Goal: Task Accomplishment & Management: Manage account settings

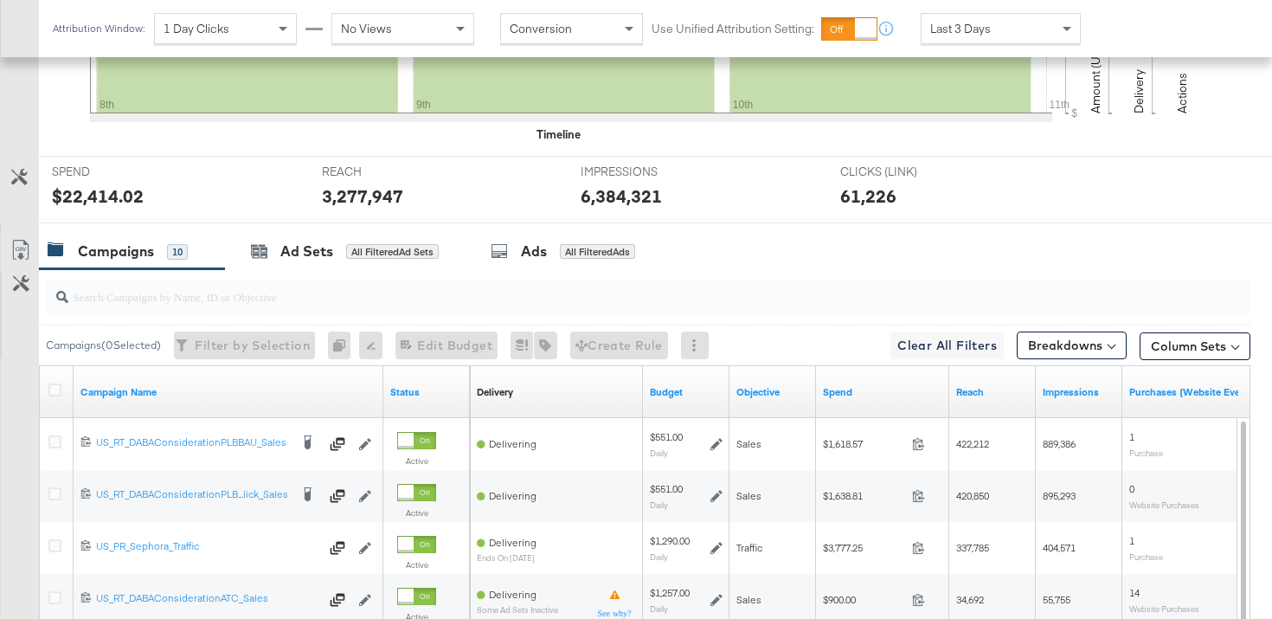
scroll to position [691, 0]
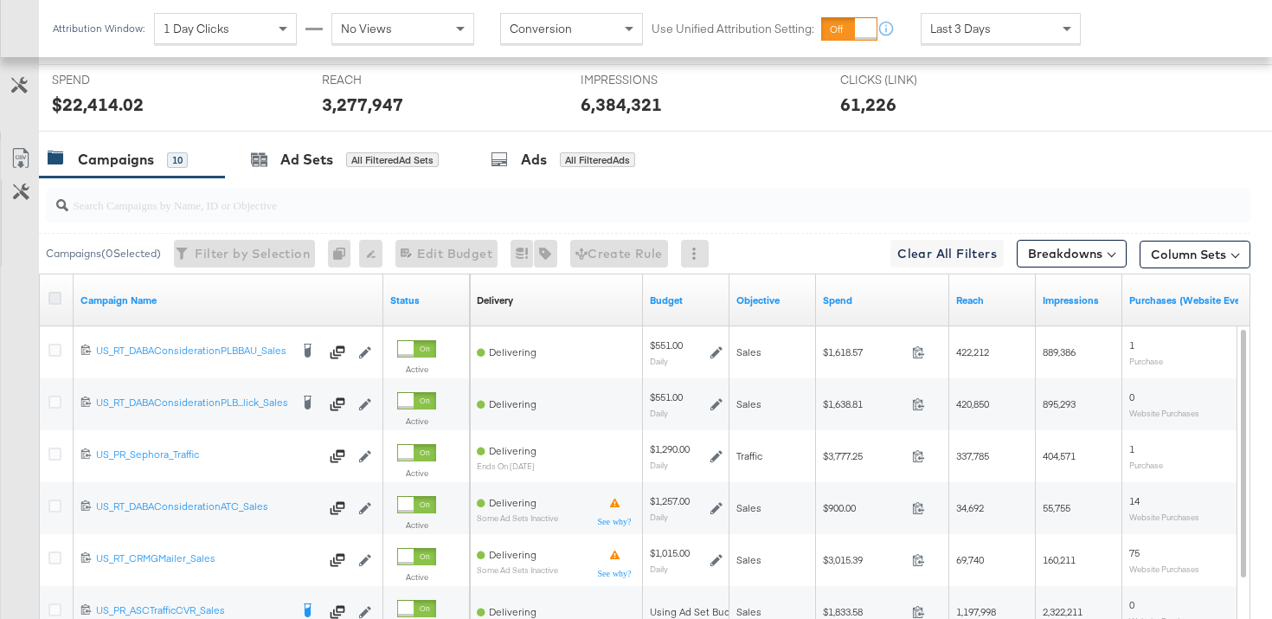
click at [57, 299] on icon at bounding box center [54, 298] width 13 height 13
click at [0, 0] on input "checkbox" at bounding box center [0, 0] width 0 height 0
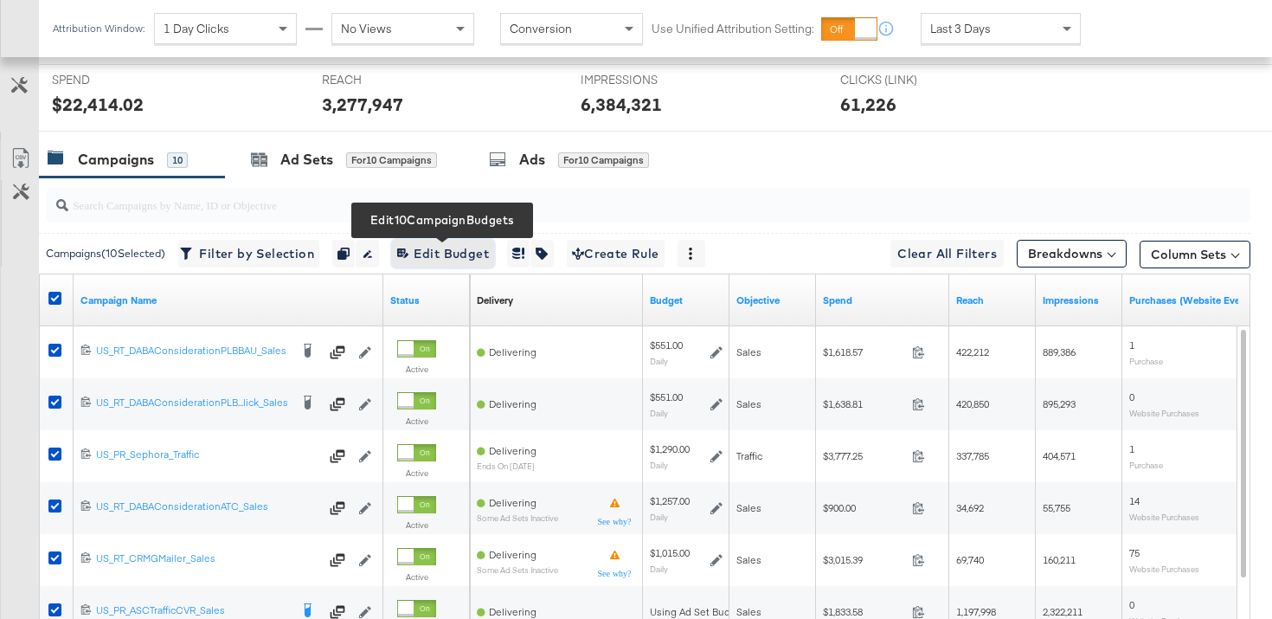
click at [479, 247] on span "Edit 10 Campaign Budgets Edit Budget" at bounding box center [443, 254] width 92 height 22
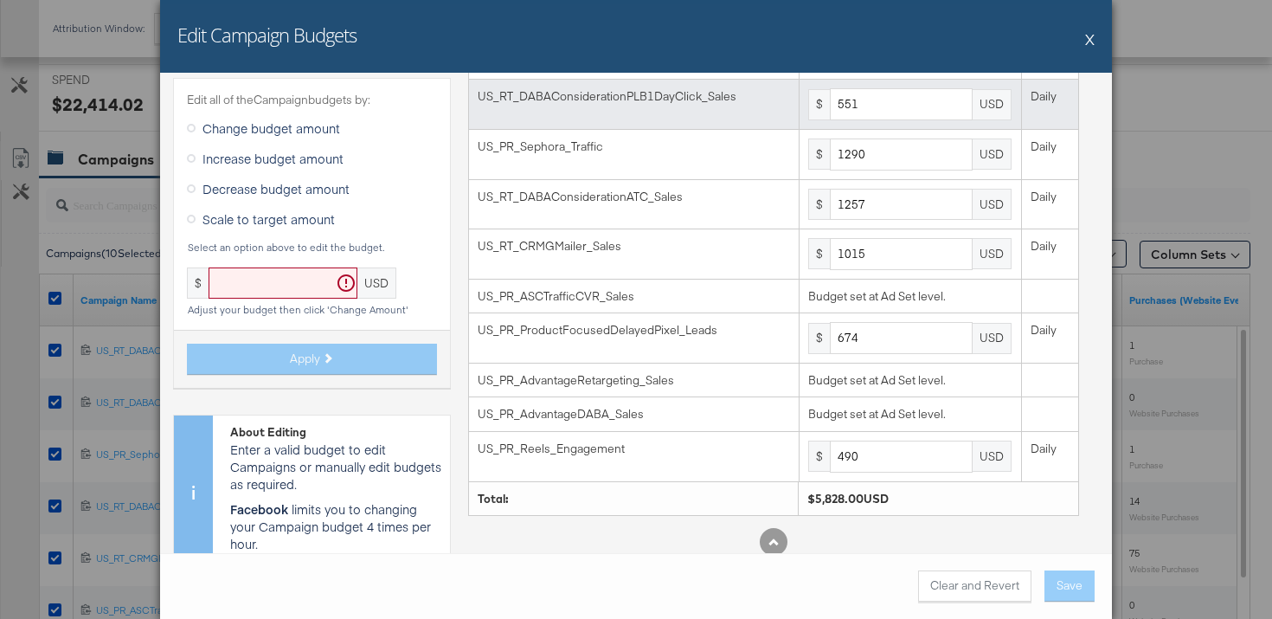
scroll to position [132, 0]
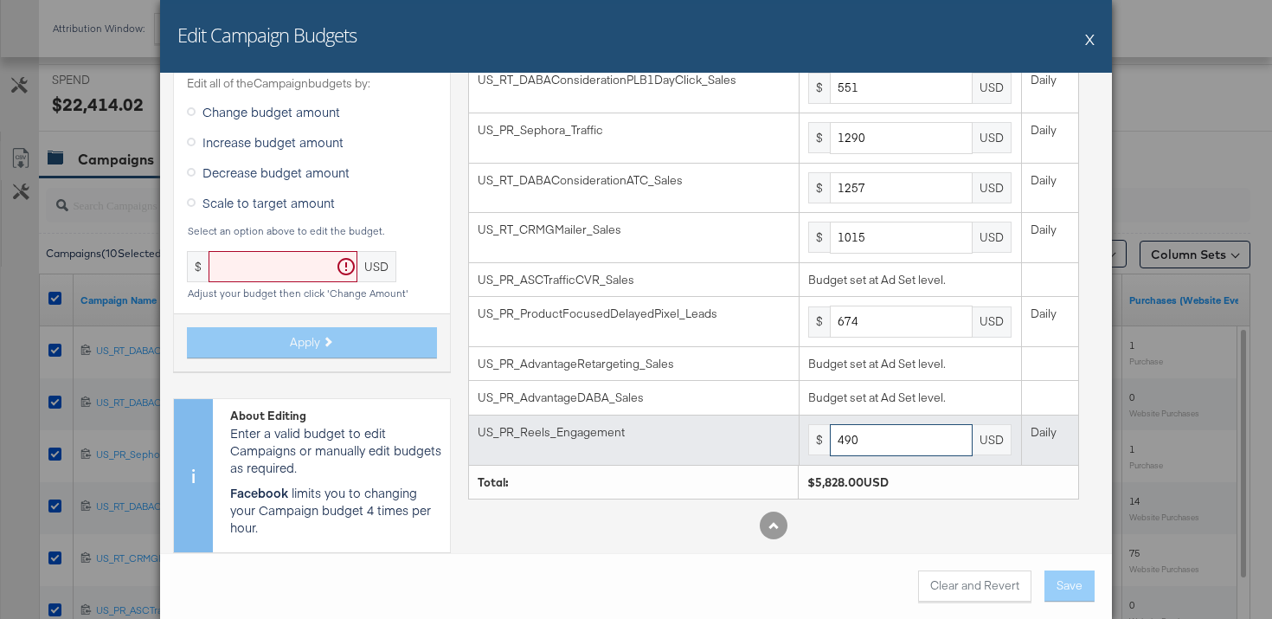
click at [911, 452] on input "490" at bounding box center [901, 440] width 143 height 32
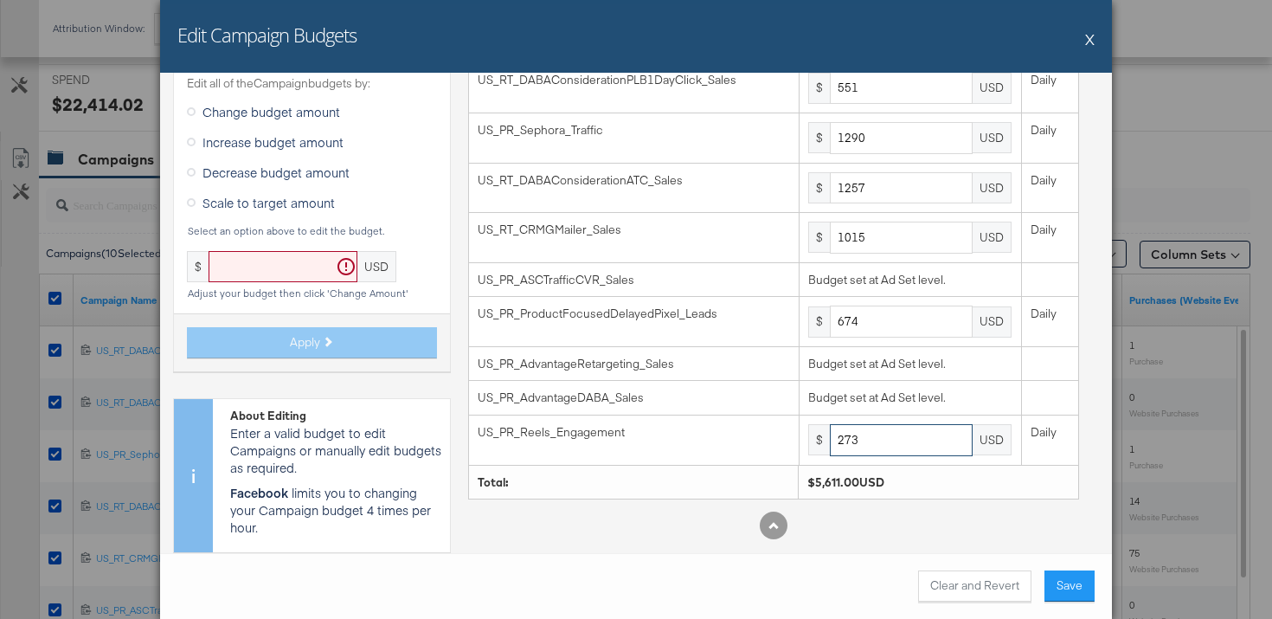
type input "273"
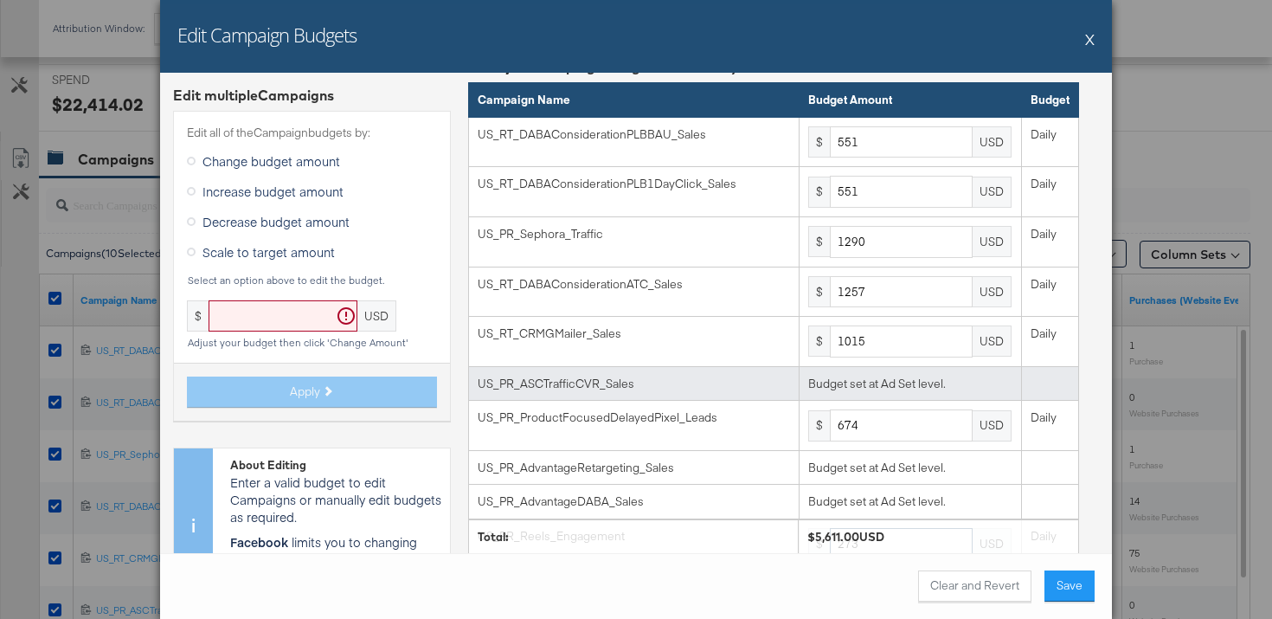
scroll to position [59, 0]
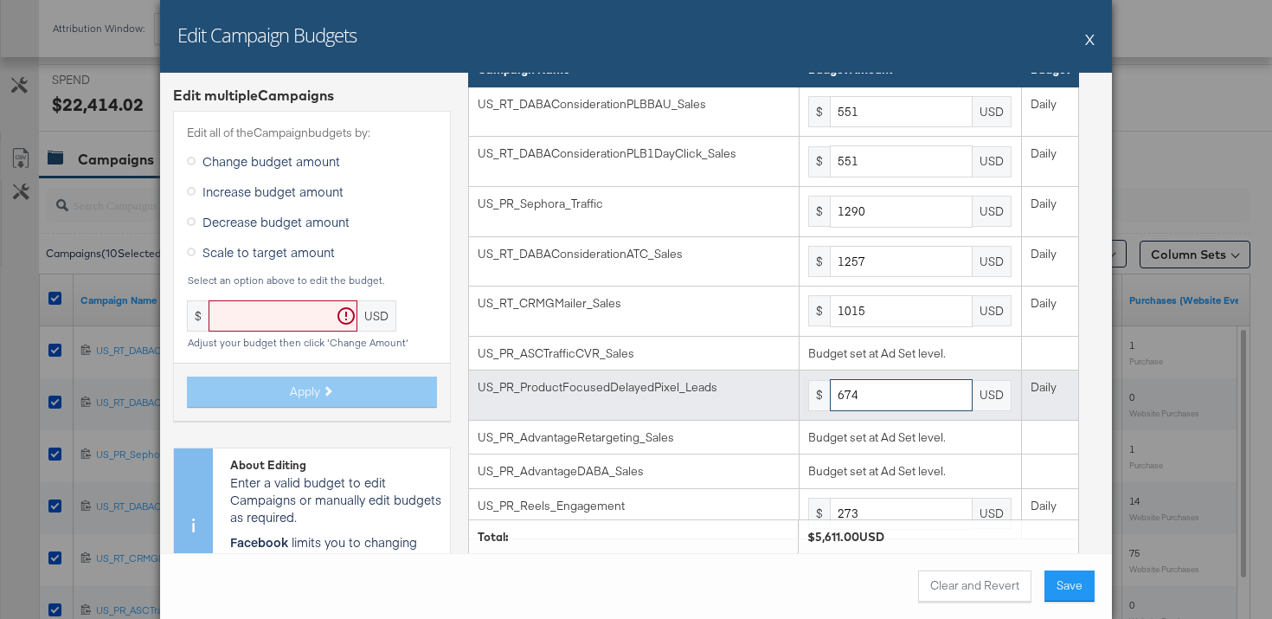
click at [898, 382] on input "674" at bounding box center [901, 395] width 143 height 32
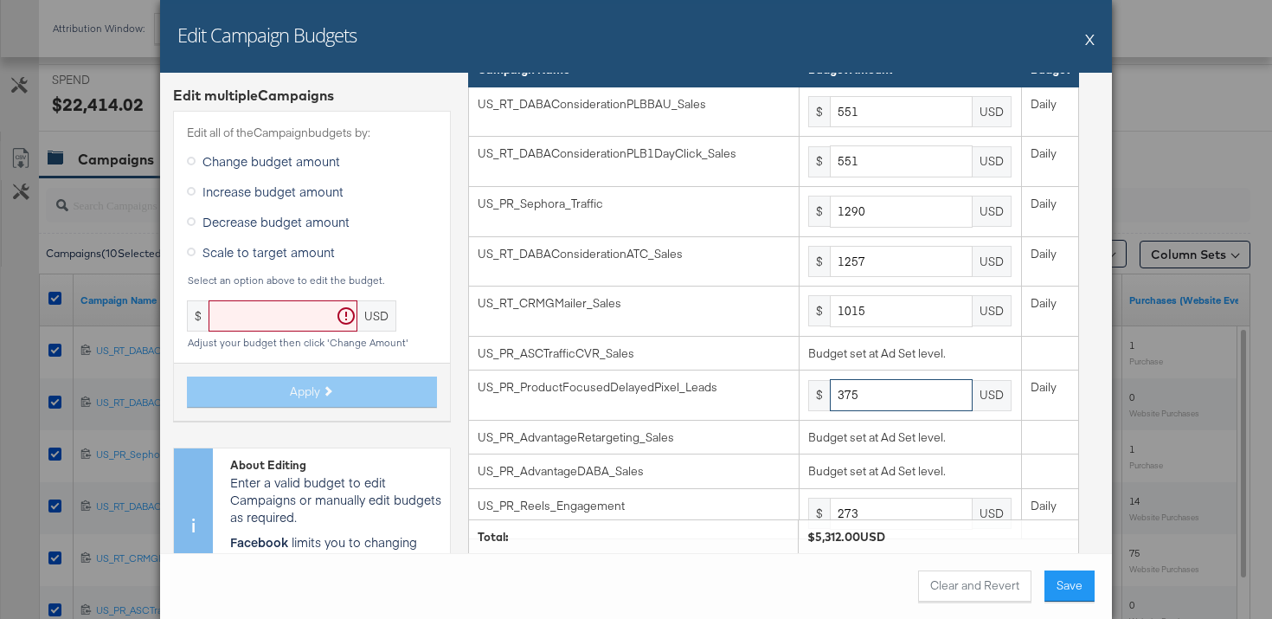
type input "375"
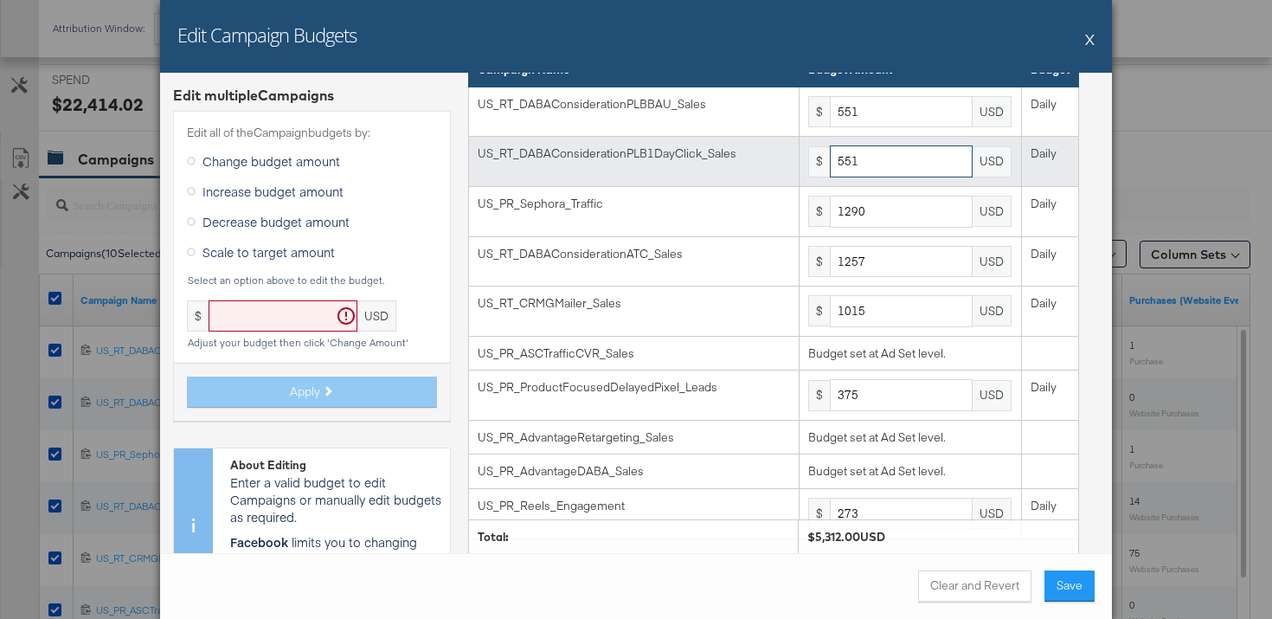
click at [914, 160] on input "551" at bounding box center [901, 161] width 143 height 32
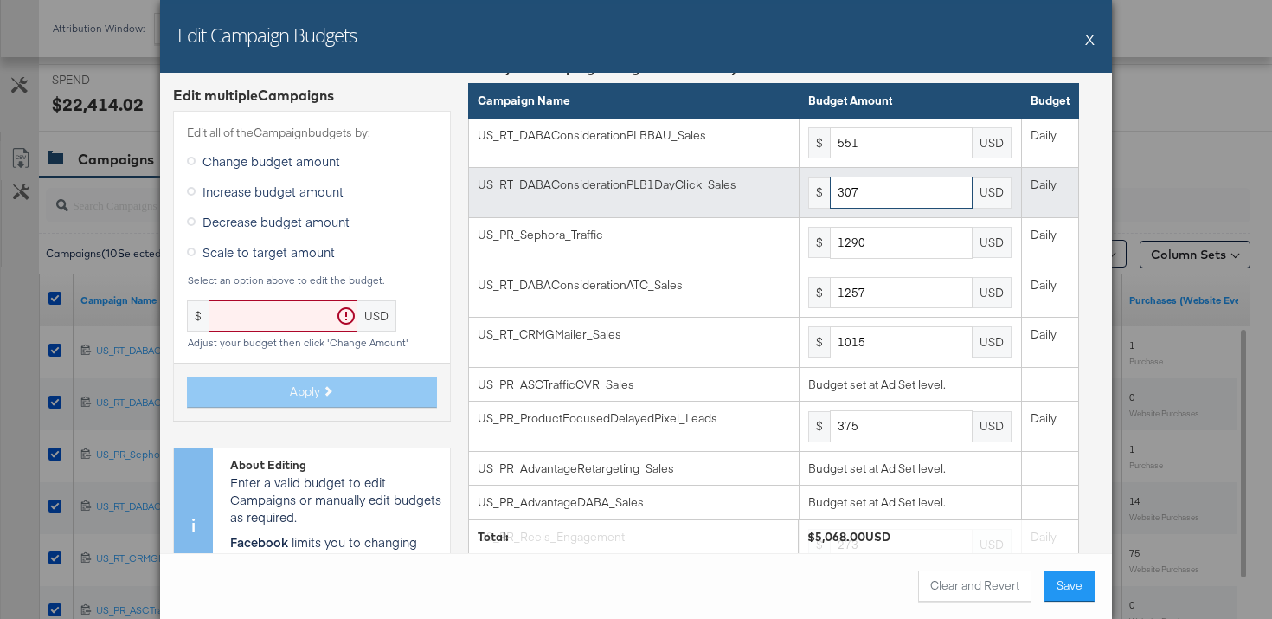
scroll to position [0, 0]
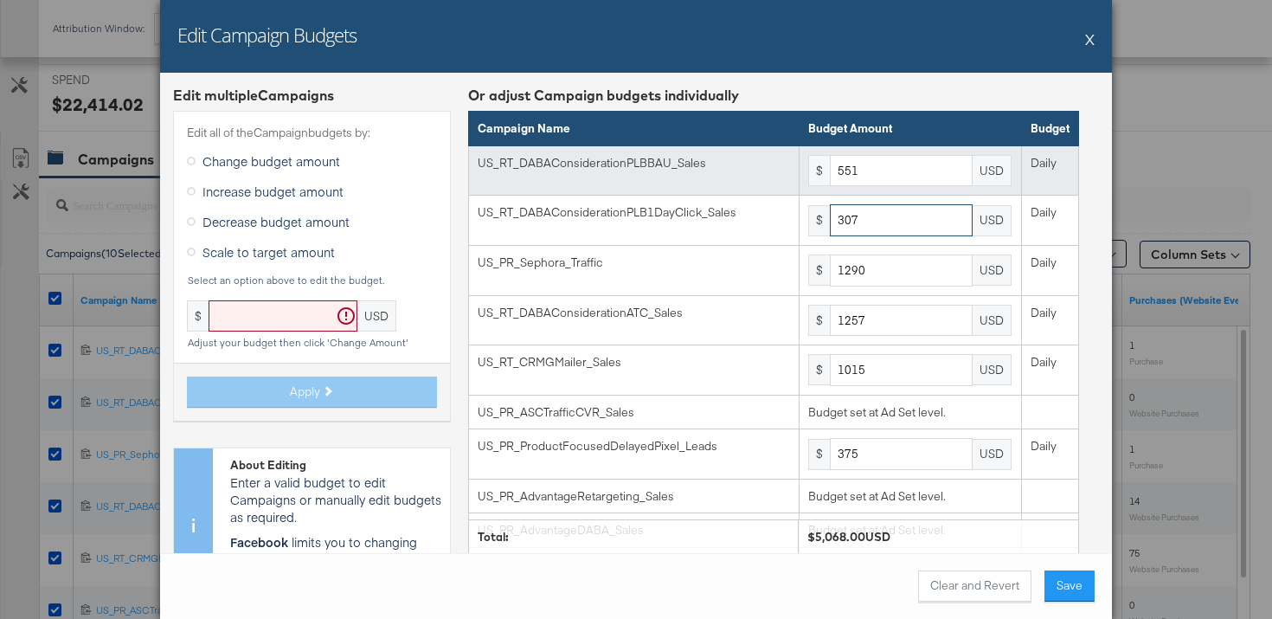
type input "307"
click at [902, 167] on input "551" at bounding box center [901, 171] width 143 height 32
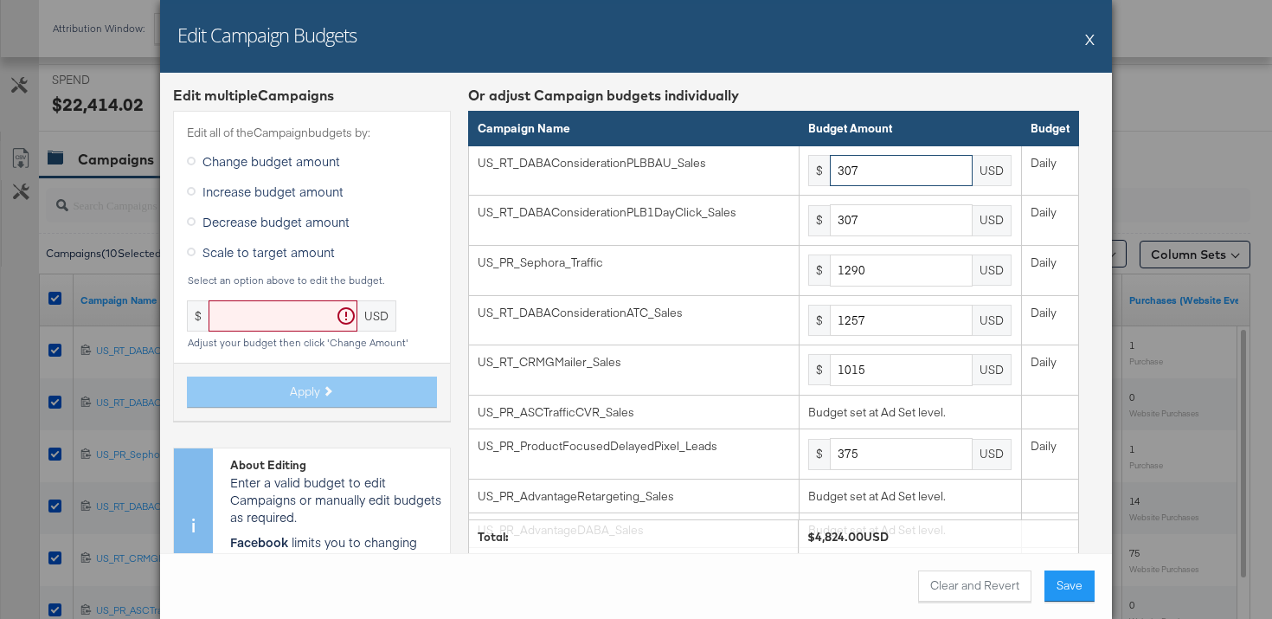
type input "307"
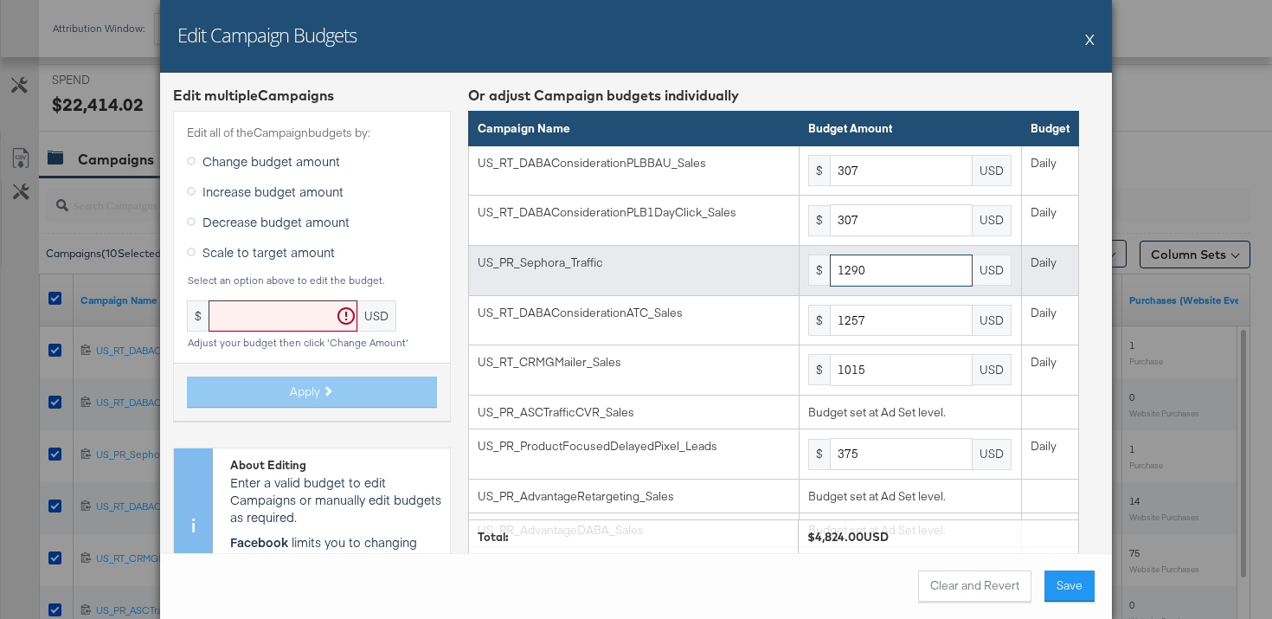
click at [861, 275] on input "1290" at bounding box center [901, 270] width 143 height 32
click at [861, 273] on input "1290" at bounding box center [901, 270] width 143 height 32
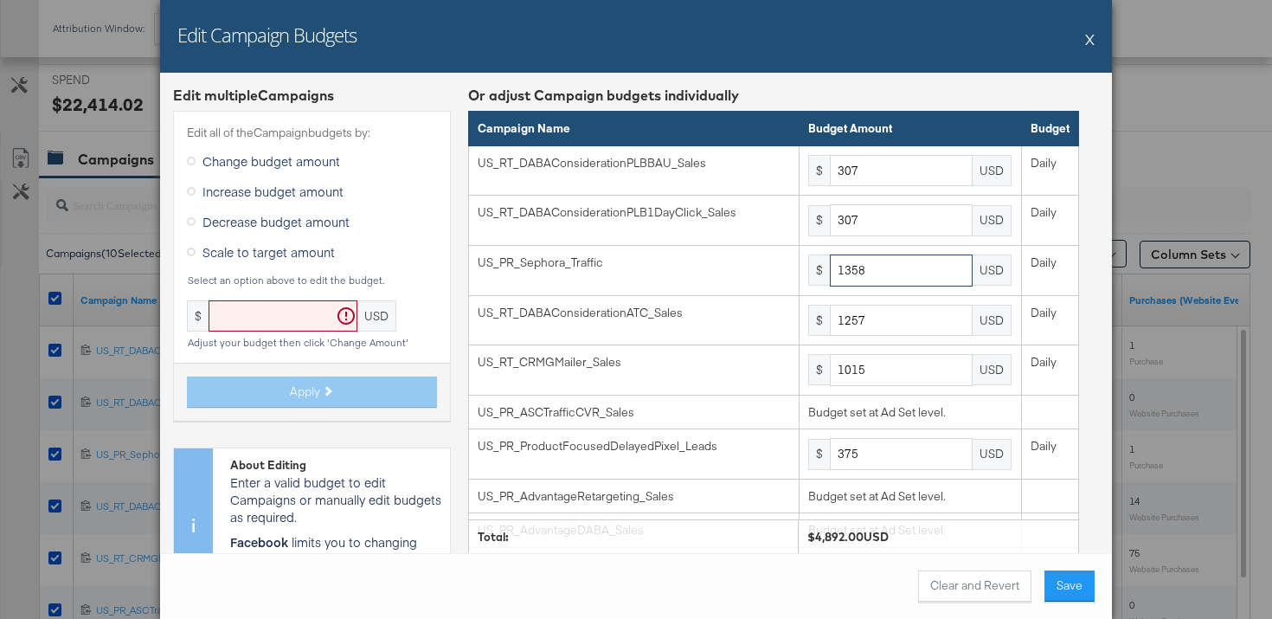
type input "1358"
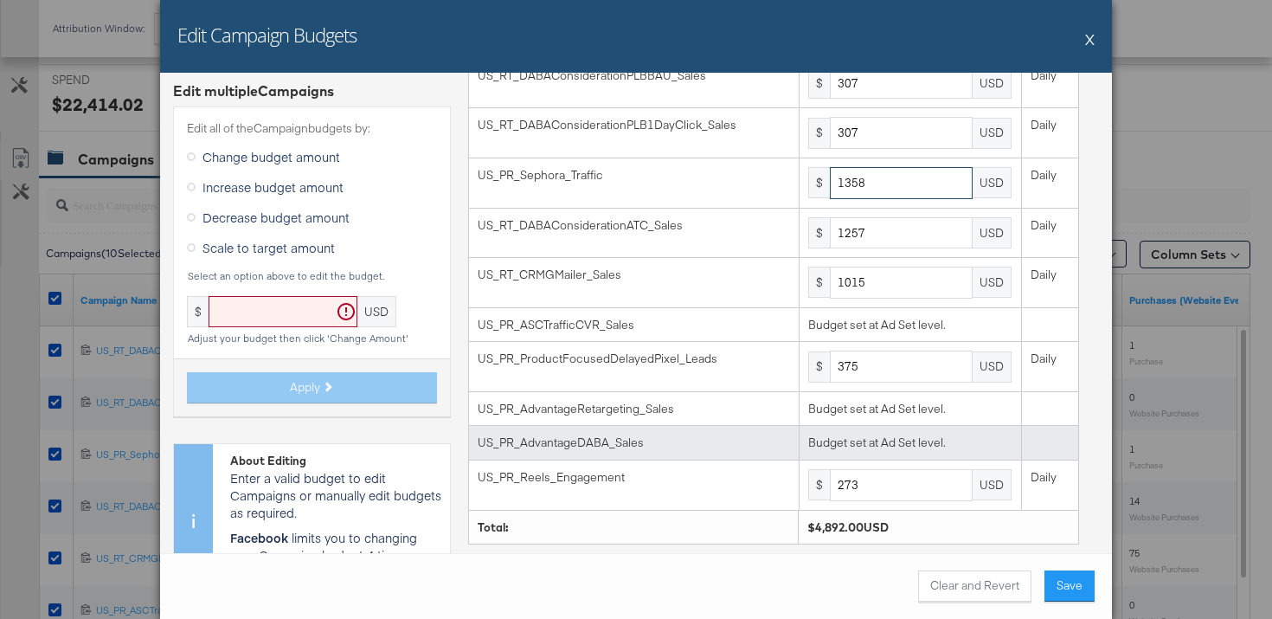
scroll to position [93, 0]
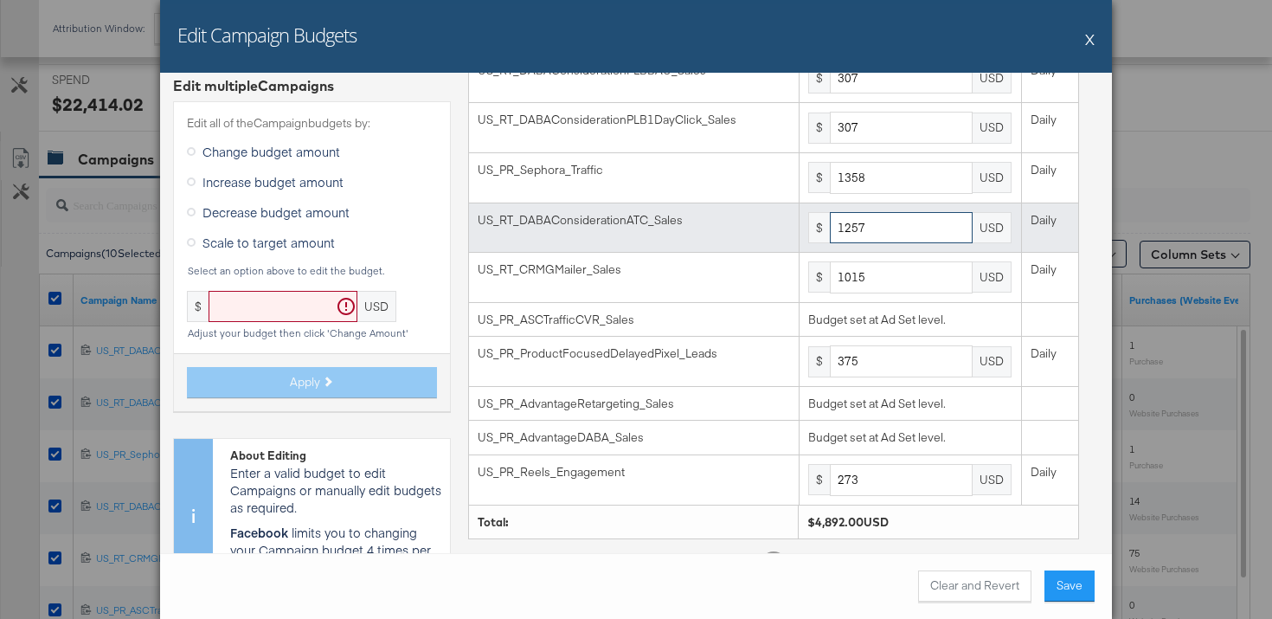
click at [919, 228] on input "1257" at bounding box center [901, 228] width 143 height 32
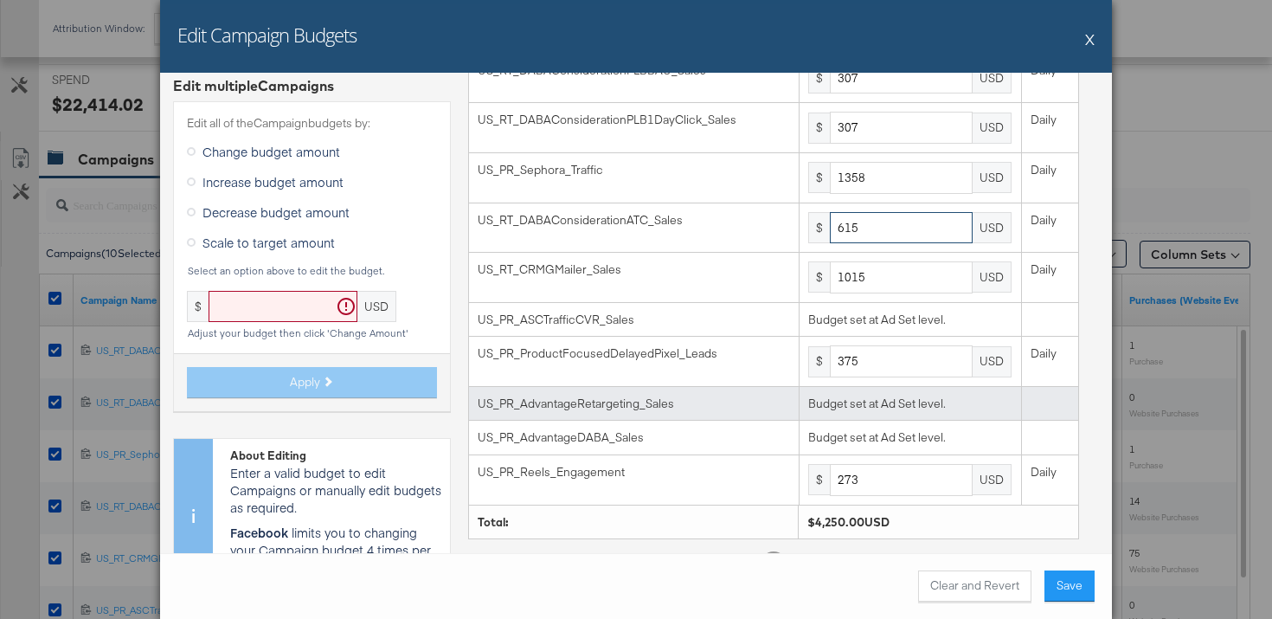
scroll to position [132, 0]
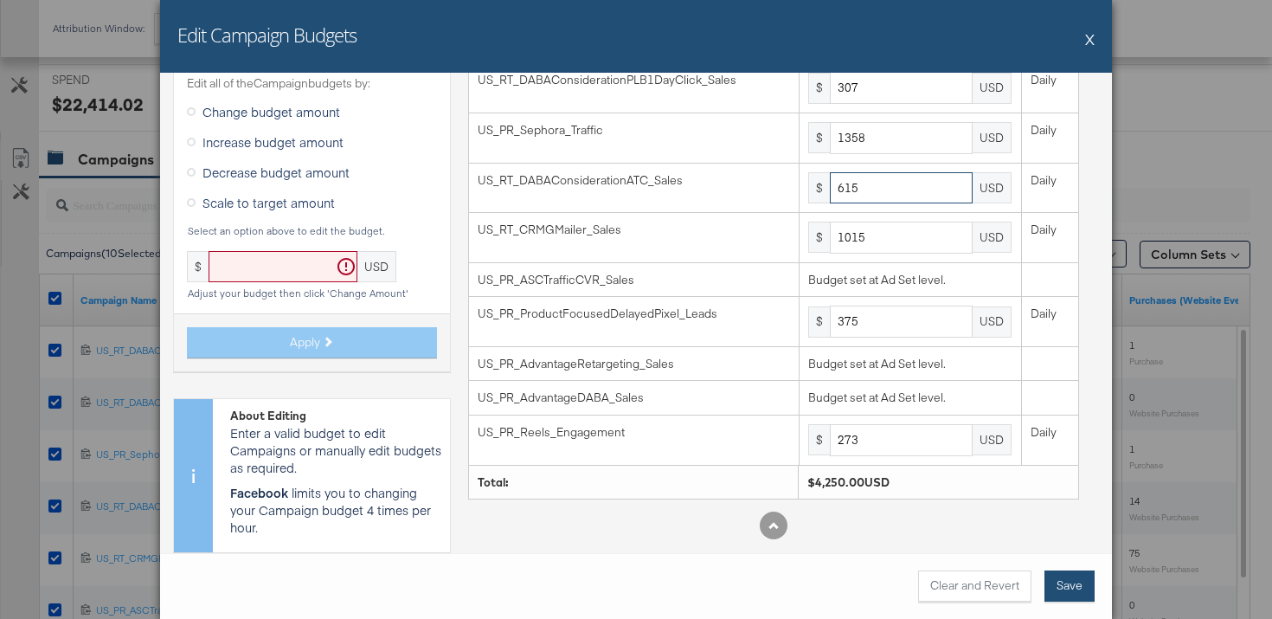
type input "615"
click at [1074, 576] on button "Save" at bounding box center [1069, 585] width 50 height 31
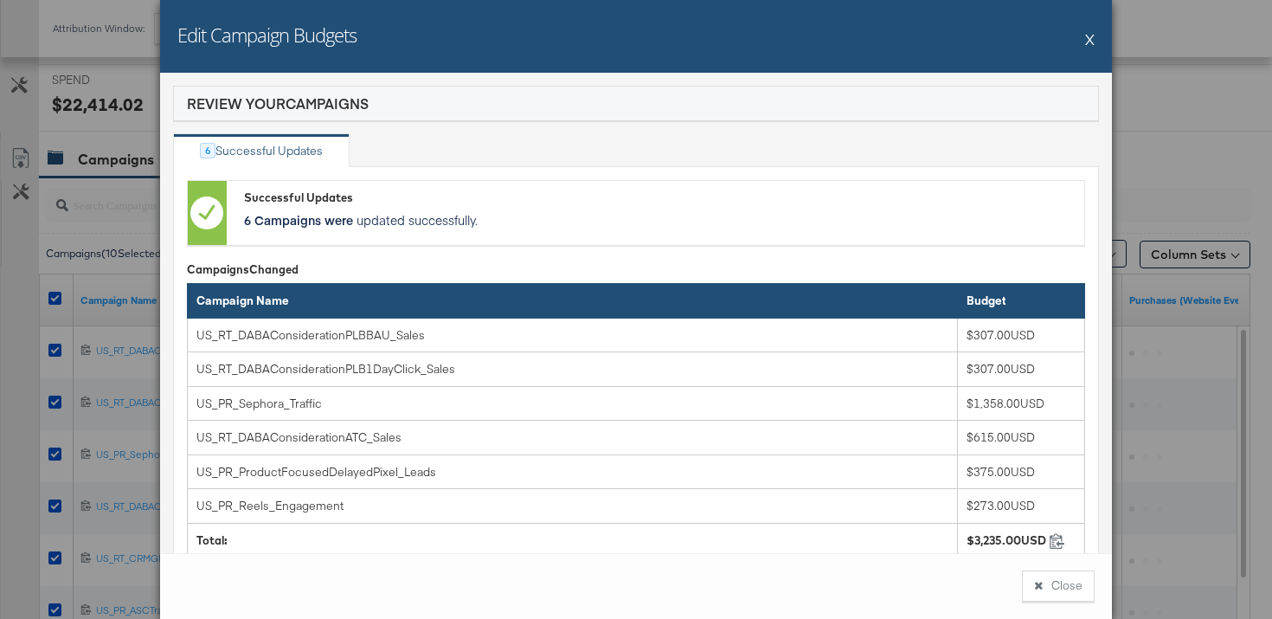
click at [1074, 576] on button "Close" at bounding box center [1058, 585] width 73 height 31
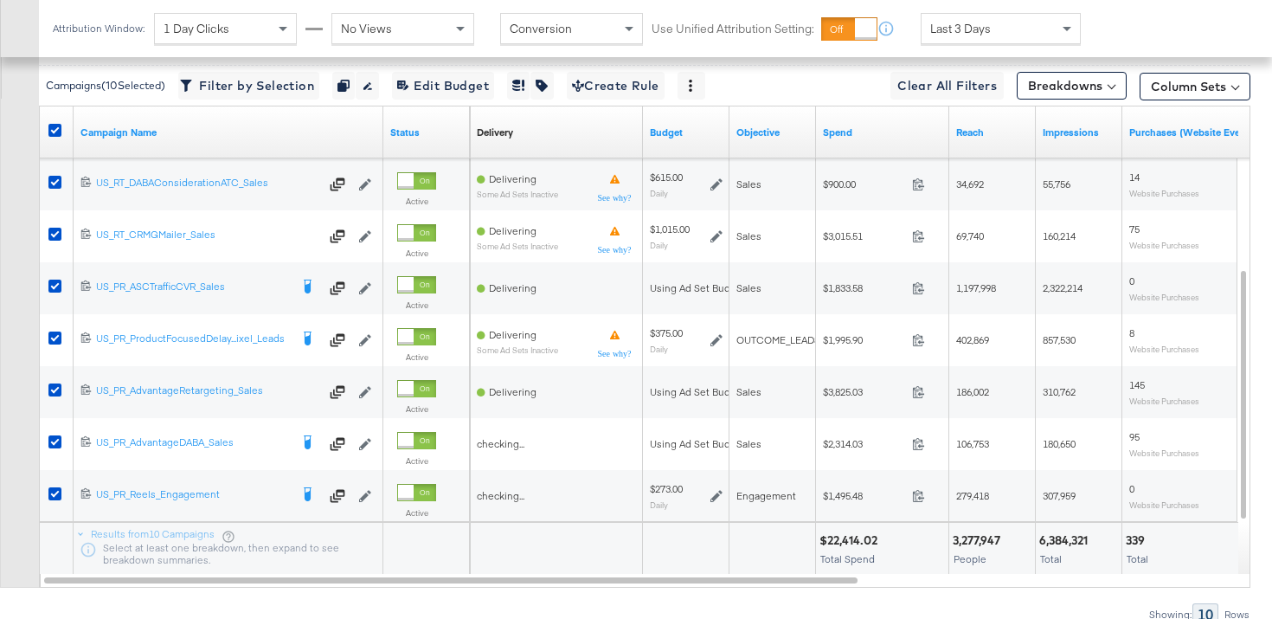
scroll to position [866, 0]
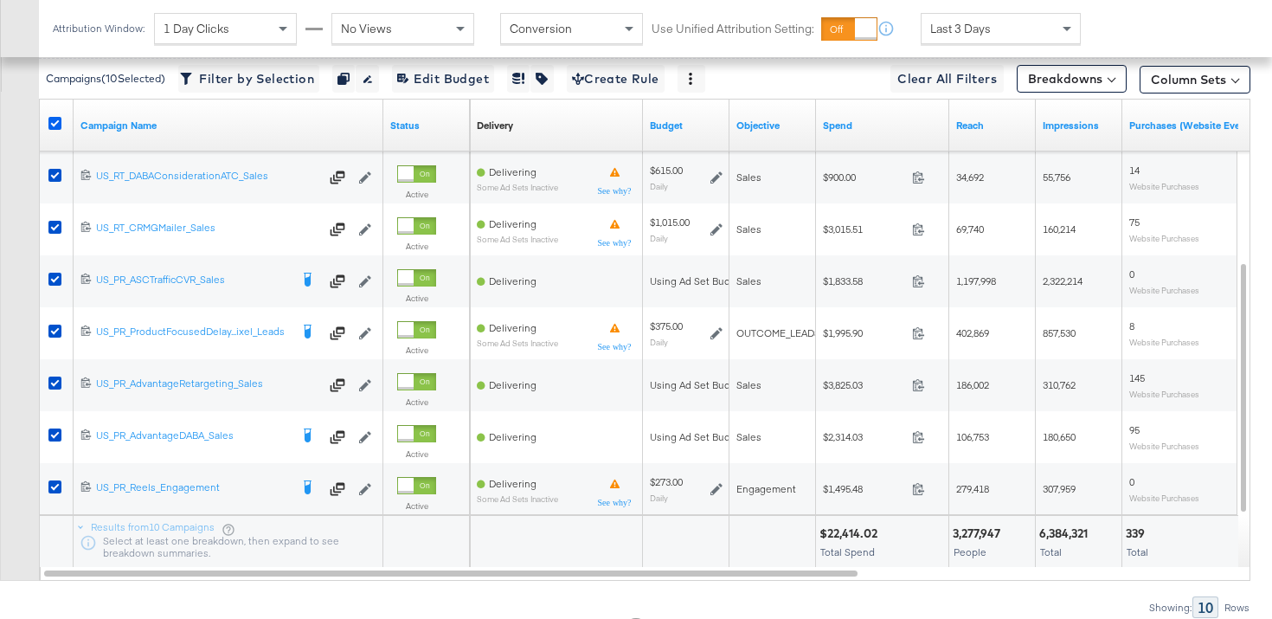
click at [54, 119] on icon at bounding box center [54, 123] width 13 height 13
click at [0, 0] on input "checkbox" at bounding box center [0, 0] width 0 height 0
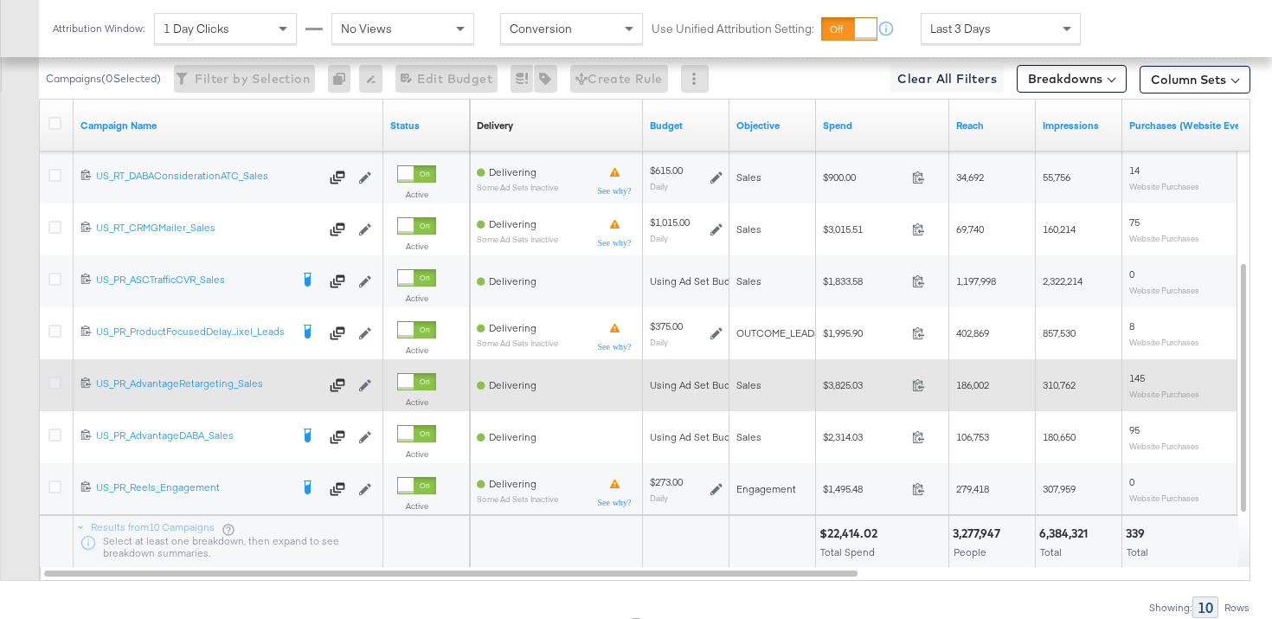
click at [52, 387] on icon at bounding box center [54, 382] width 13 height 13
click at [0, 0] on input "checkbox" at bounding box center [0, 0] width 0 height 0
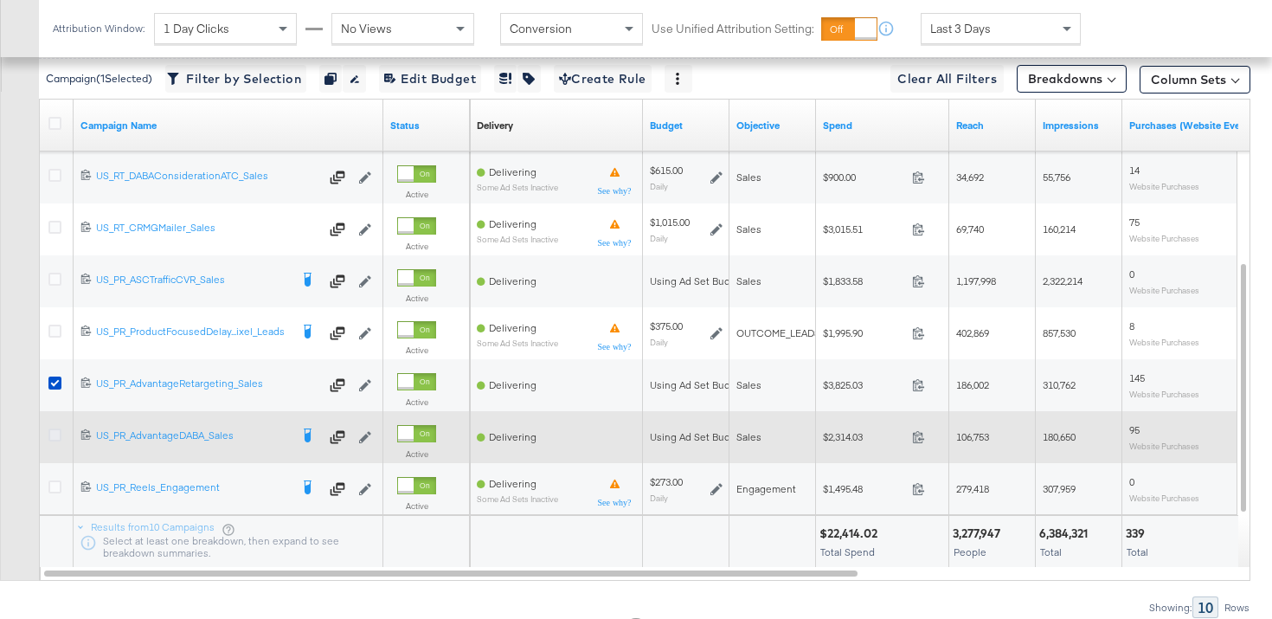
click at [52, 430] on icon at bounding box center [54, 434] width 13 height 13
click at [0, 0] on input "checkbox" at bounding box center [0, 0] width 0 height 0
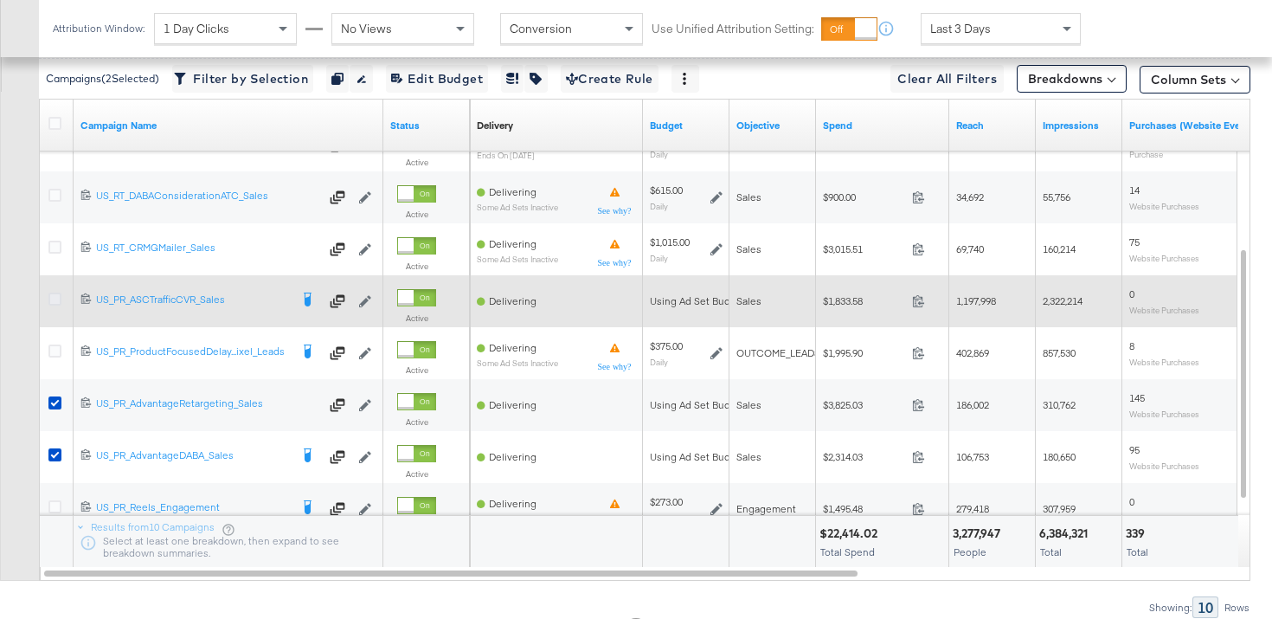
click at [55, 295] on icon at bounding box center [54, 298] width 13 height 13
click at [0, 0] on input "checkbox" at bounding box center [0, 0] width 0 height 0
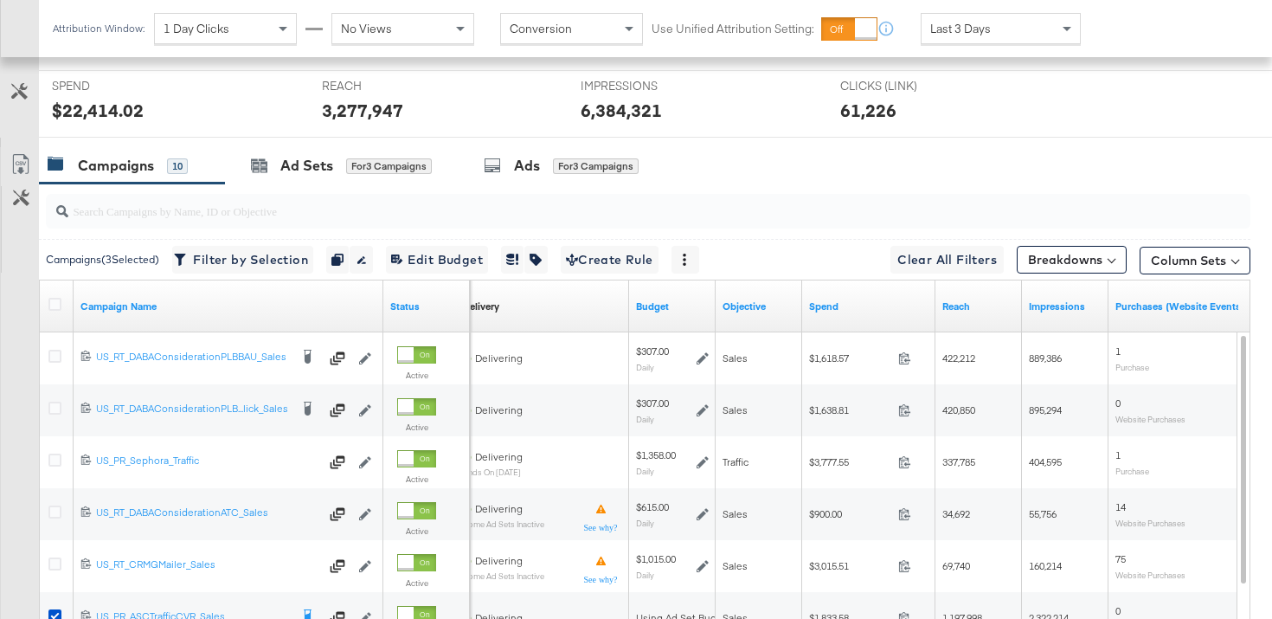
scroll to position [626, 0]
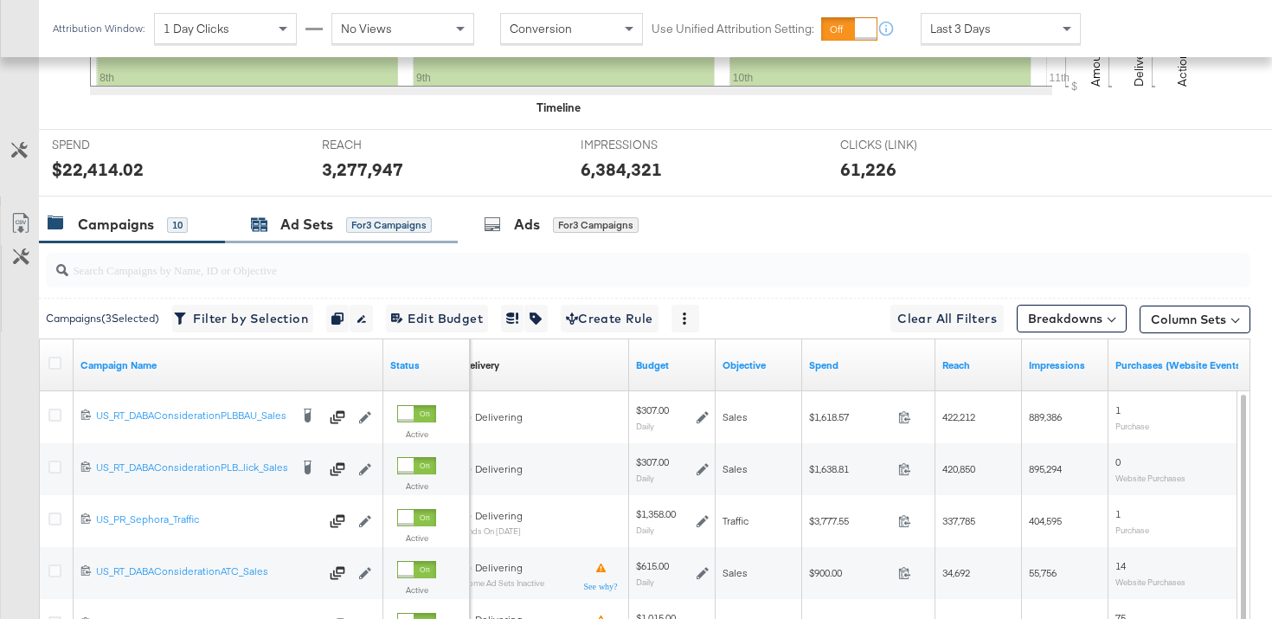
click at [311, 221] on div "Ad Sets" at bounding box center [306, 225] width 53 height 20
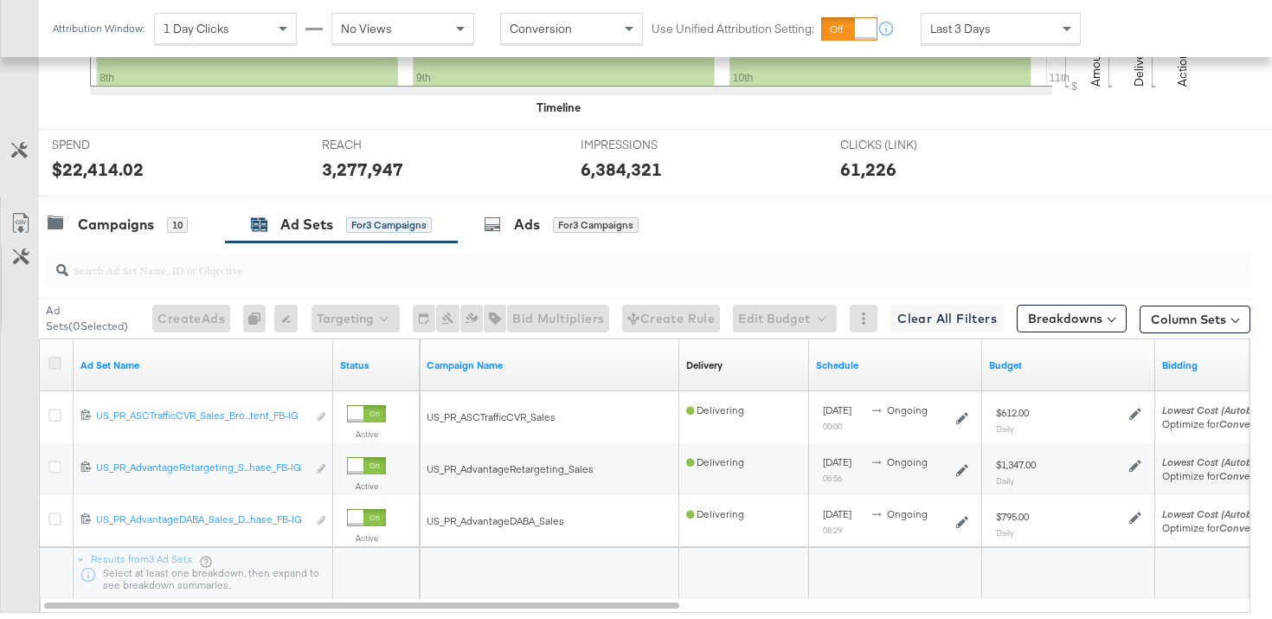
click at [61, 362] on icon at bounding box center [54, 362] width 13 height 13
click at [0, 0] on input "checkbox" at bounding box center [0, 0] width 0 height 0
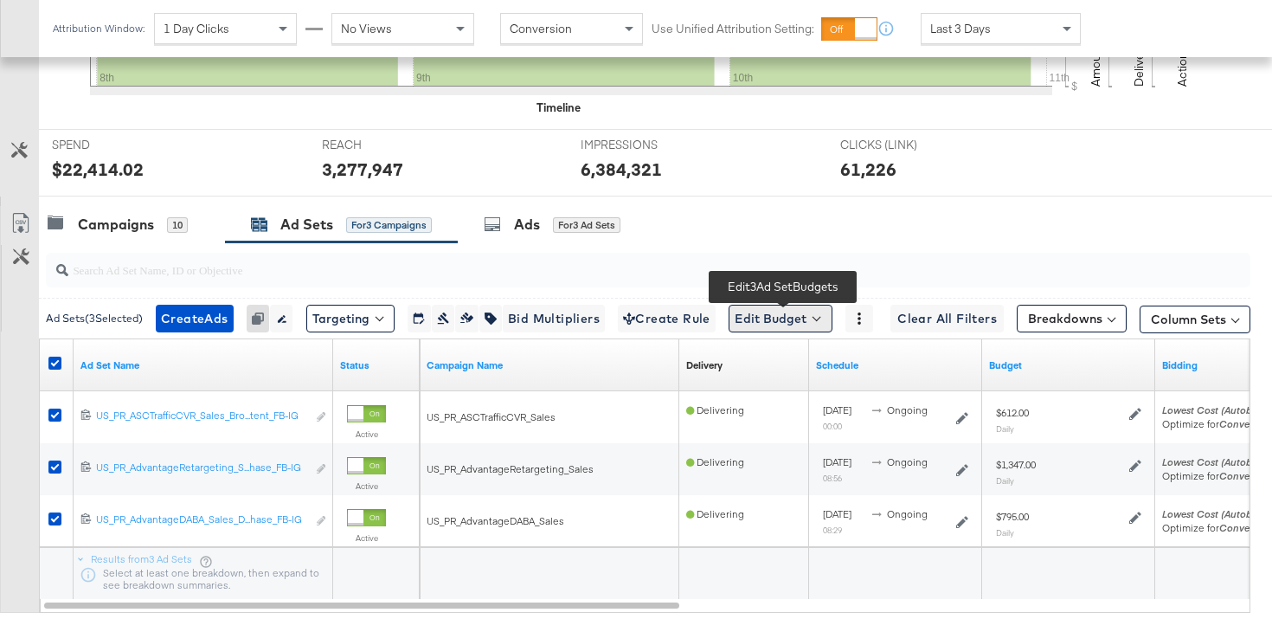
click at [749, 320] on button "Edit Budget" at bounding box center [780, 319] width 104 height 28
click at [779, 361] on span "Edit Ad Set Budget" at bounding box center [785, 363] width 99 height 22
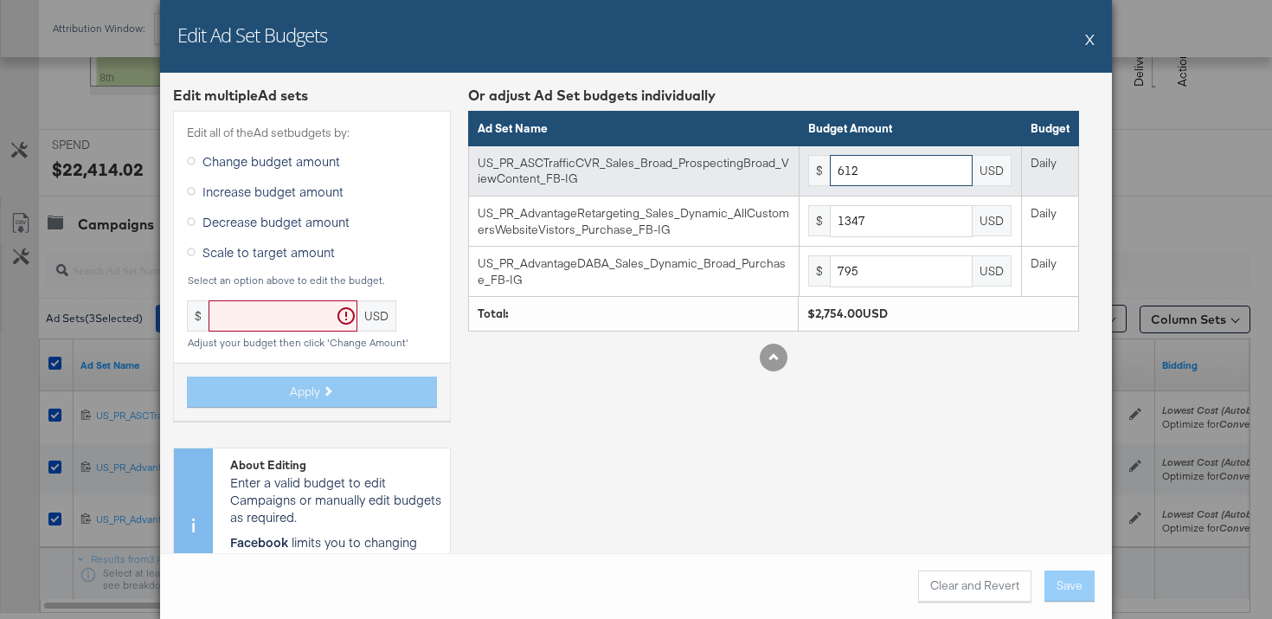
click at [876, 169] on input "612" at bounding box center [901, 171] width 143 height 32
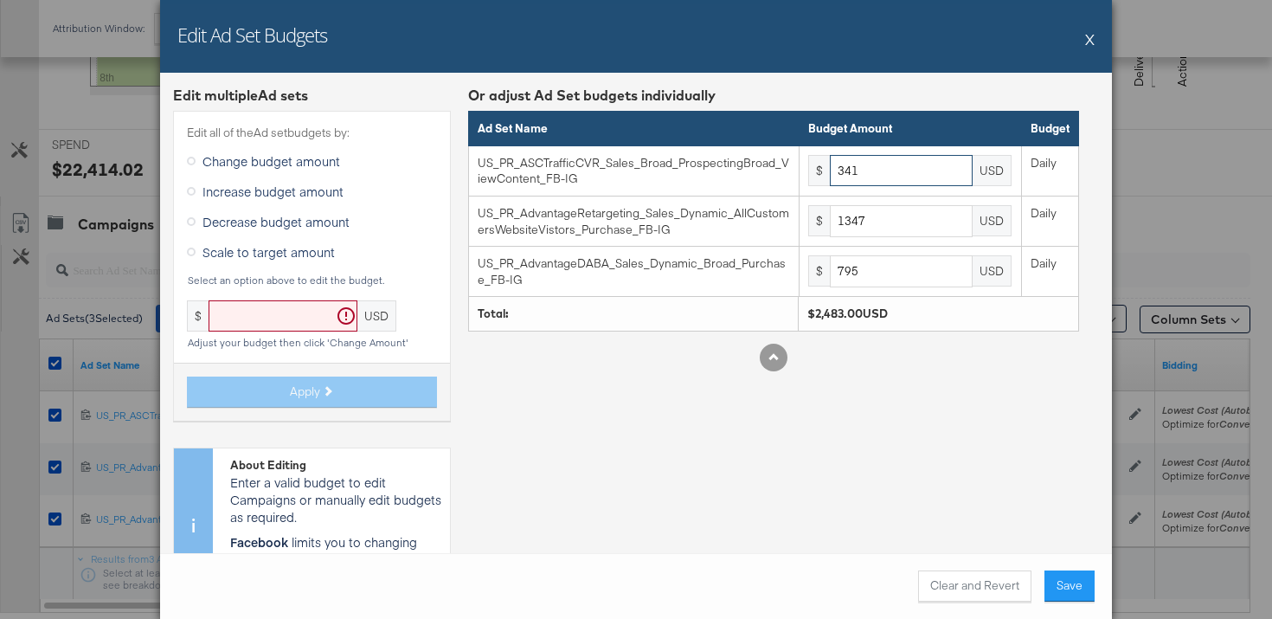
type input "341"
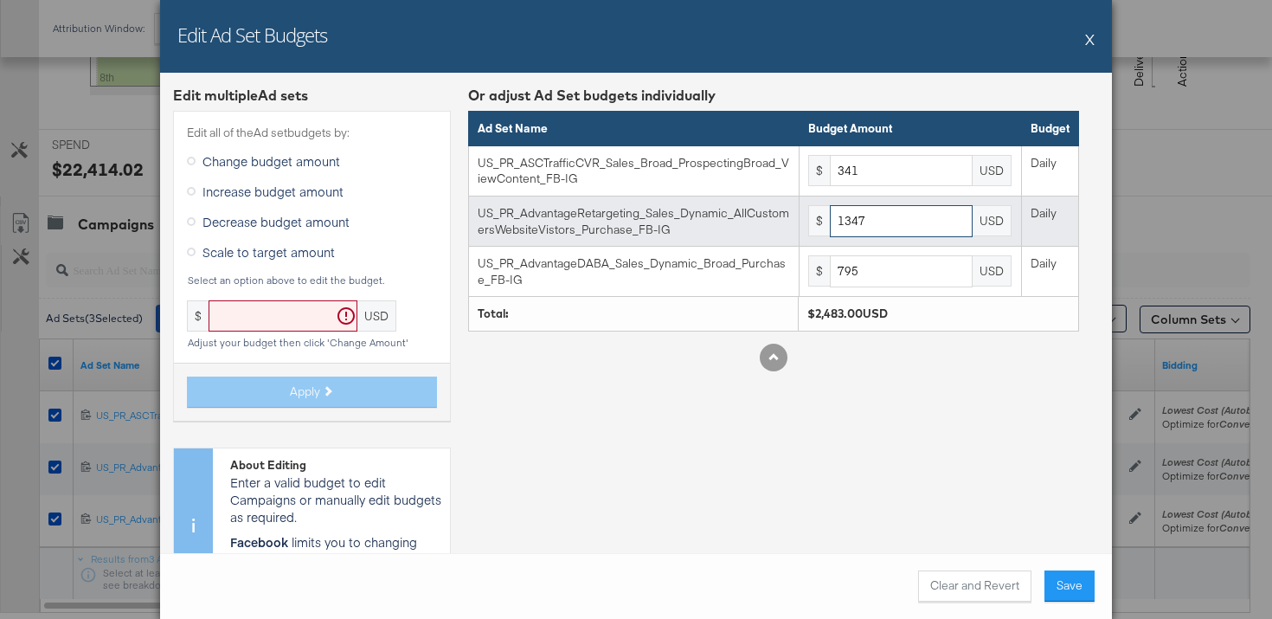
click at [890, 222] on input "1347" at bounding box center [901, 221] width 143 height 32
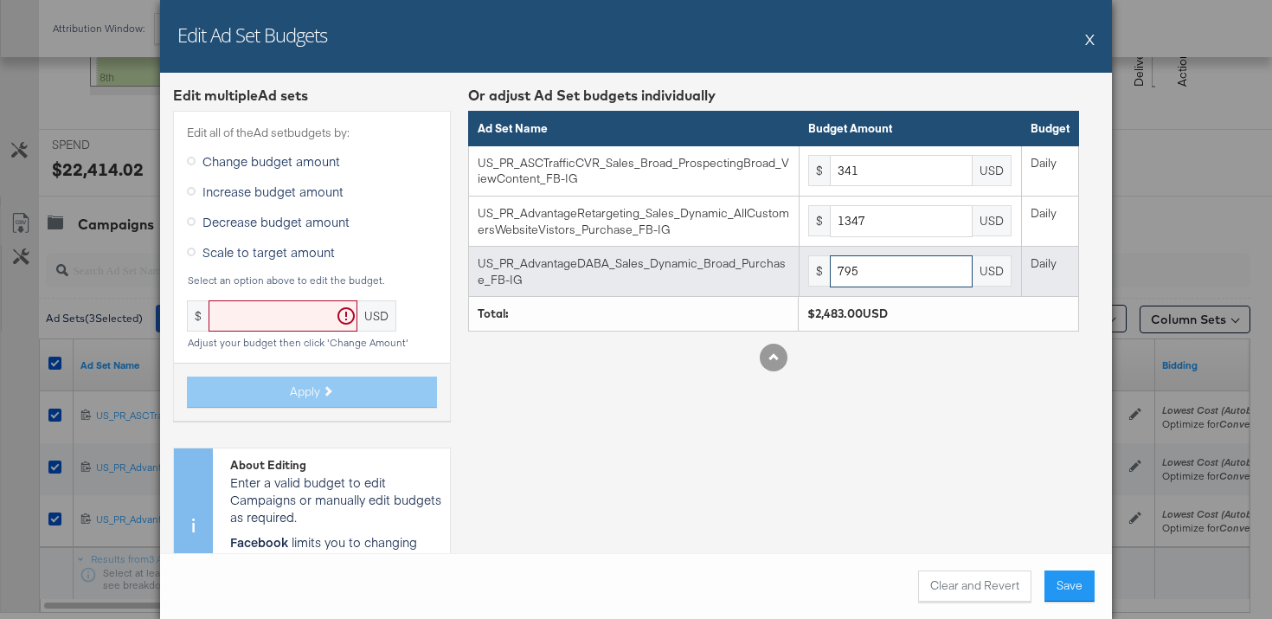
click at [895, 285] on input "795" at bounding box center [901, 271] width 143 height 32
click at [895, 284] on input "795" at bounding box center [901, 271] width 143 height 32
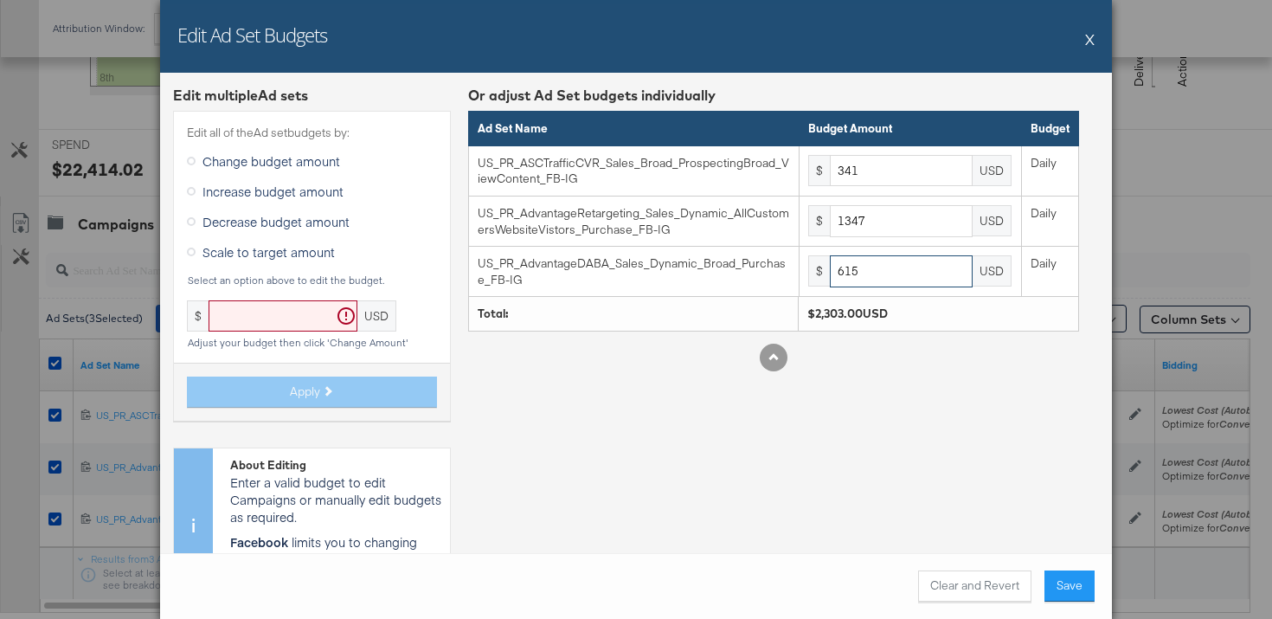
type input "615"
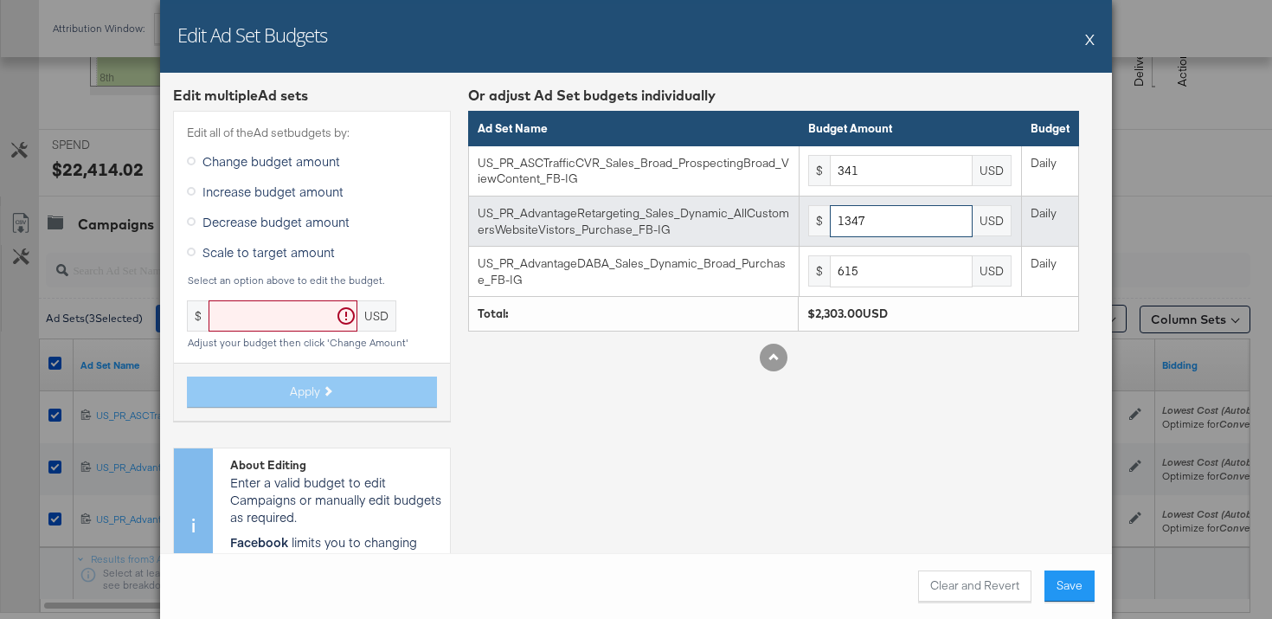
click at [910, 232] on input "1347" at bounding box center [901, 221] width 143 height 32
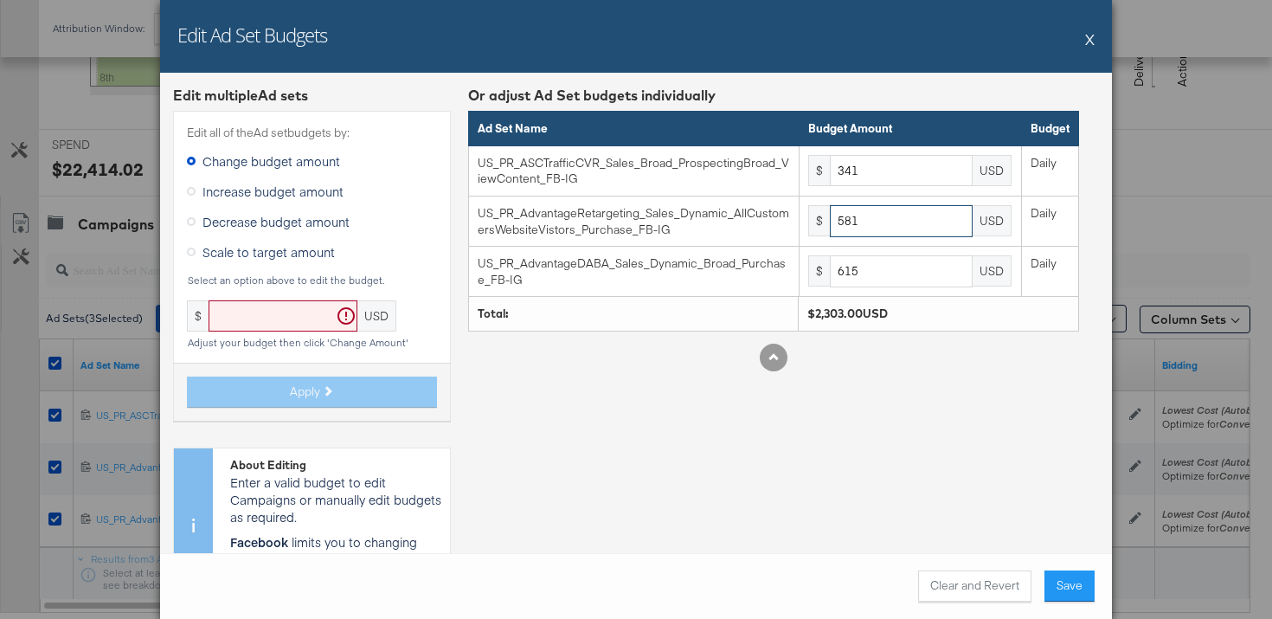
type input "581"
click at [925, 422] on div "Or adjust Ad Set budgets individually Ad Set Name Budget Amount Budget US_PR_AS…" at bounding box center [773, 350] width 611 height 529
click at [1075, 582] on button "Save" at bounding box center [1069, 585] width 50 height 31
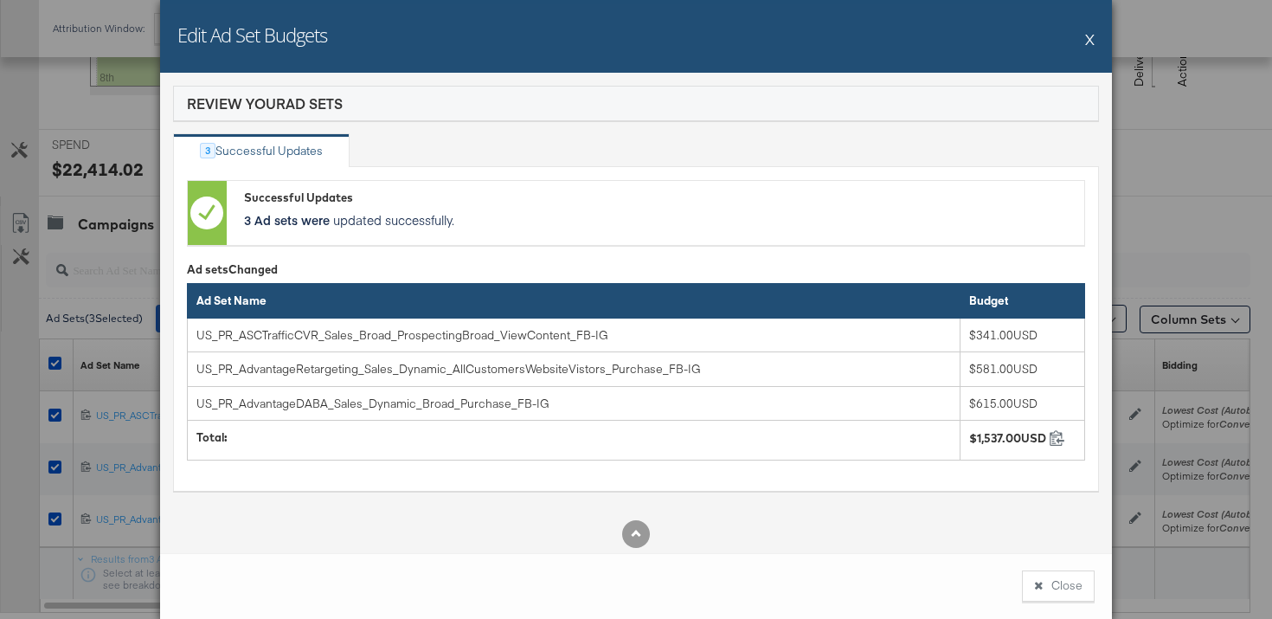
click at [1069, 584] on button "Close" at bounding box center [1058, 585] width 73 height 31
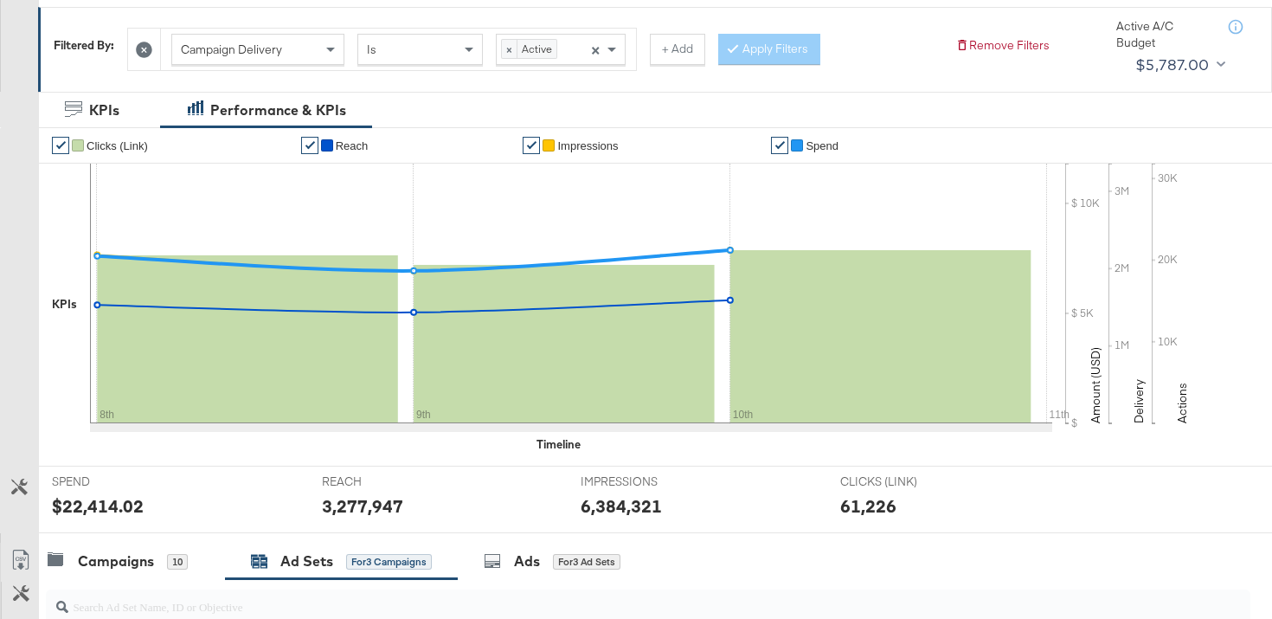
scroll to position [0, 0]
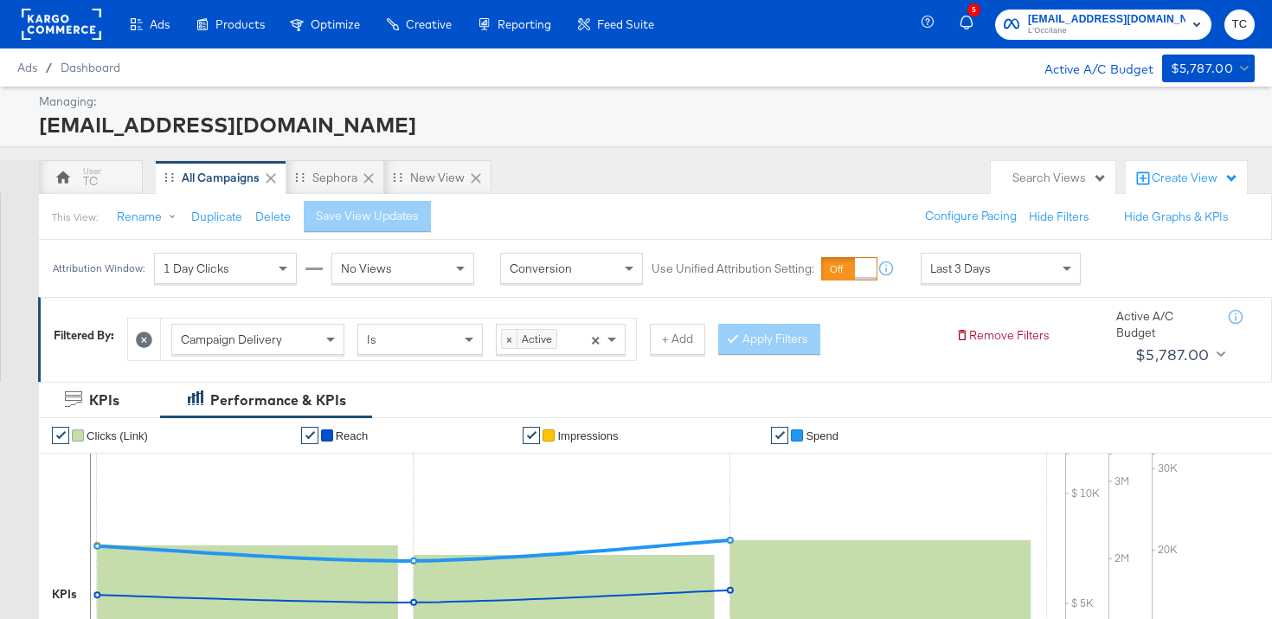
click at [1087, 22] on span "[EMAIL_ADDRESS][DOMAIN_NAME]" at bounding box center [1106, 19] width 157 height 18
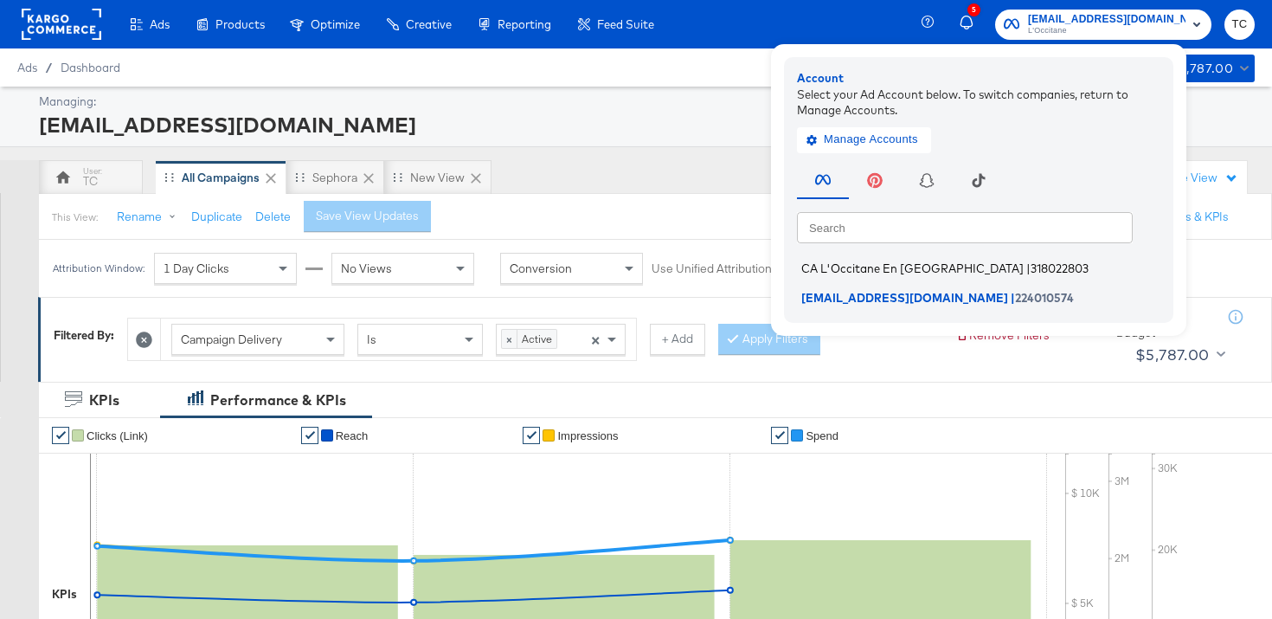
click at [937, 267] on span "CA L'Occitane En [GEOGRAPHIC_DATA]" at bounding box center [912, 268] width 222 height 14
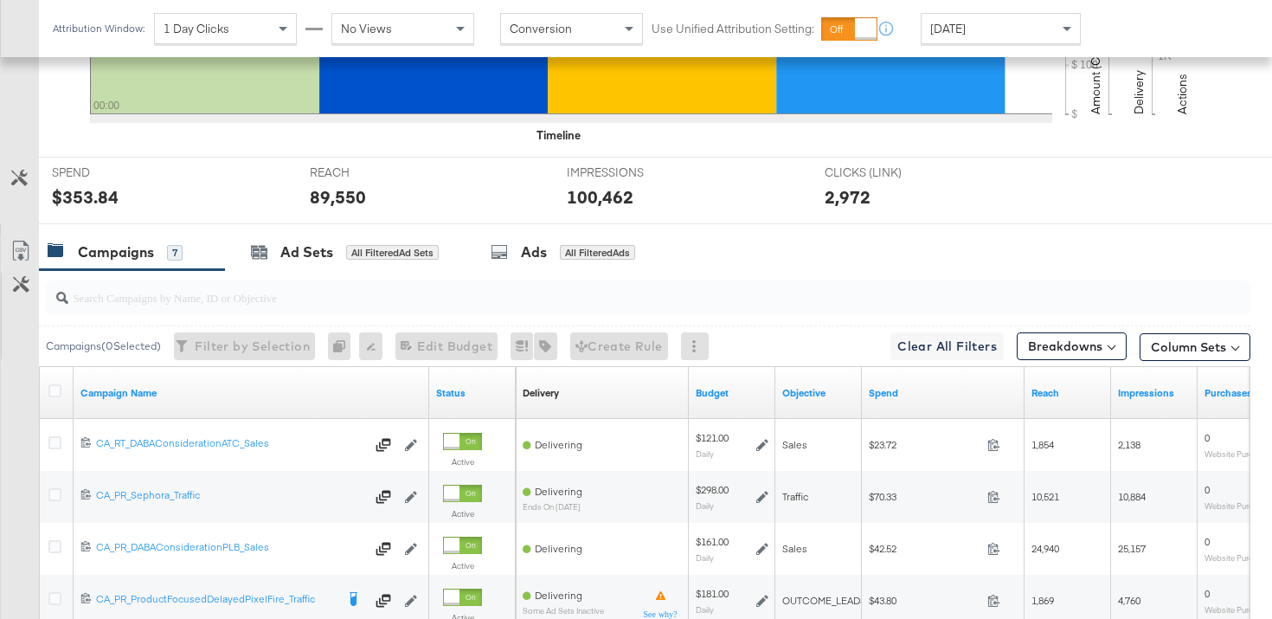
scroll to position [665, 0]
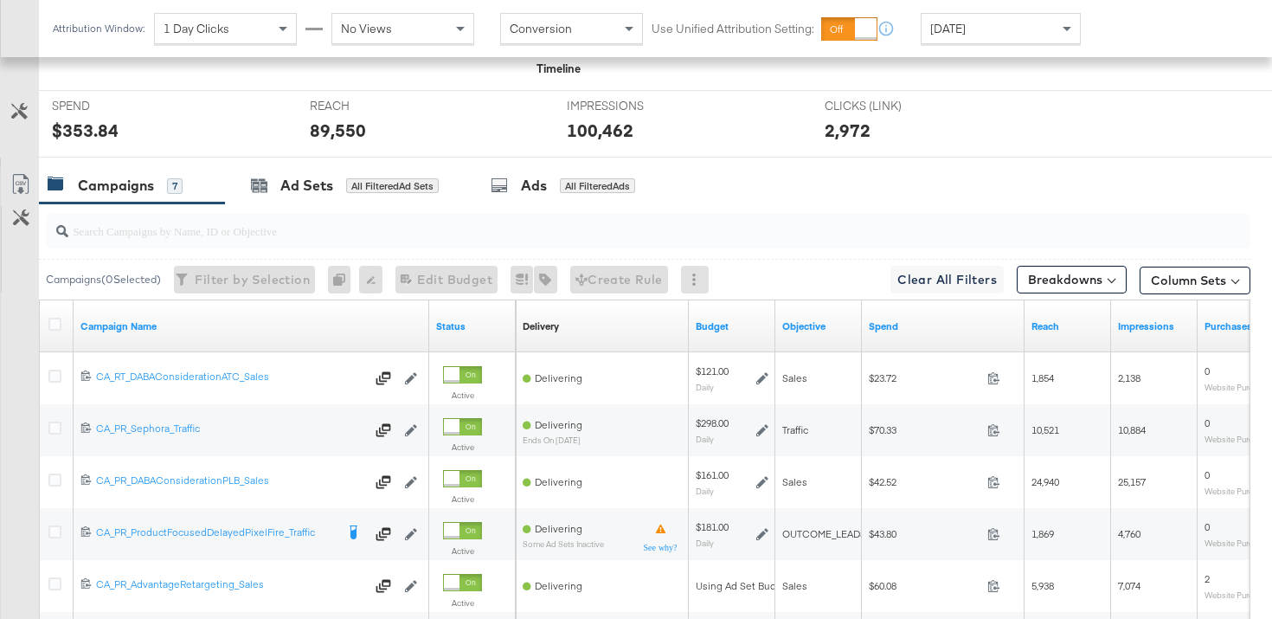
click at [50, 330] on div at bounding box center [57, 325] width 18 height 17
click at [56, 329] on icon at bounding box center [54, 323] width 13 height 13
click at [0, 0] on input "checkbox" at bounding box center [0, 0] width 0 height 0
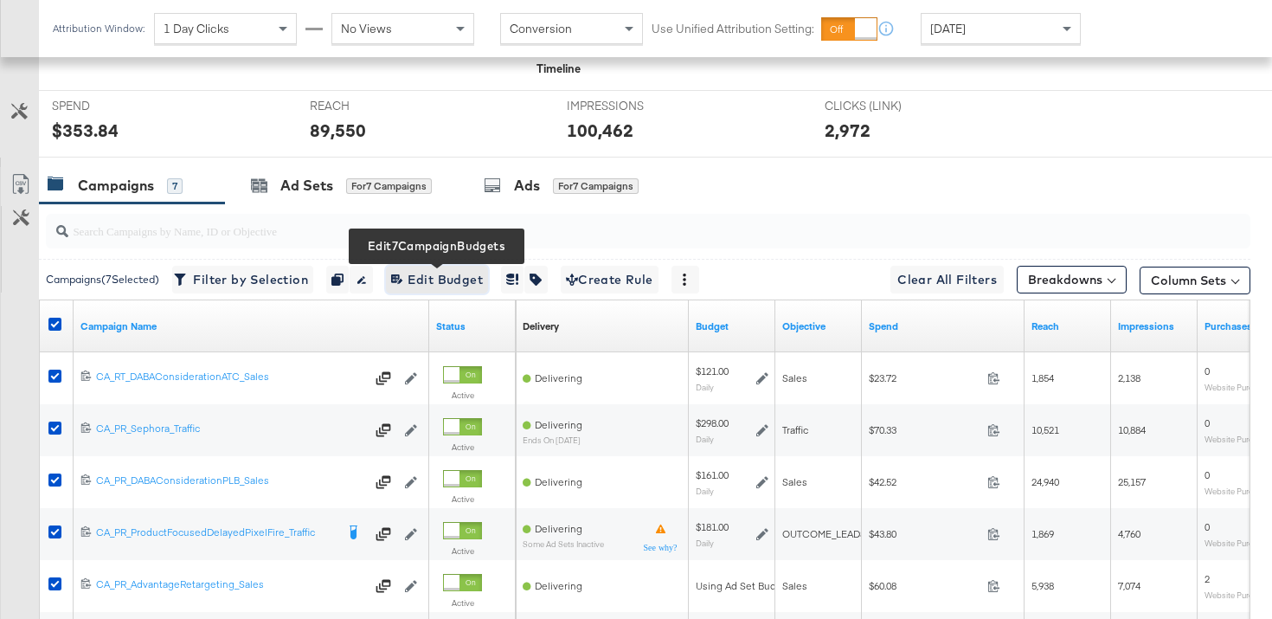
click at [471, 279] on span "Edit 7 Campaign Budgets Edit Budget" at bounding box center [437, 280] width 92 height 22
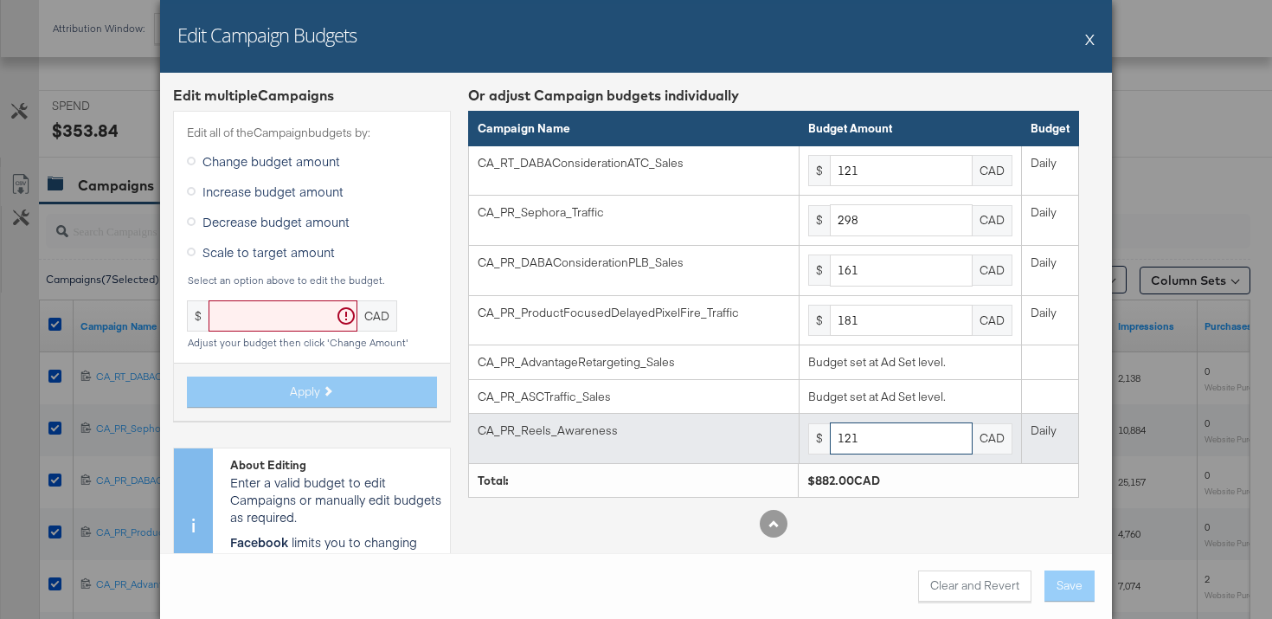
click at [850, 429] on input "121" at bounding box center [901, 438] width 143 height 32
click at [852, 435] on input "121" at bounding box center [901, 438] width 143 height 32
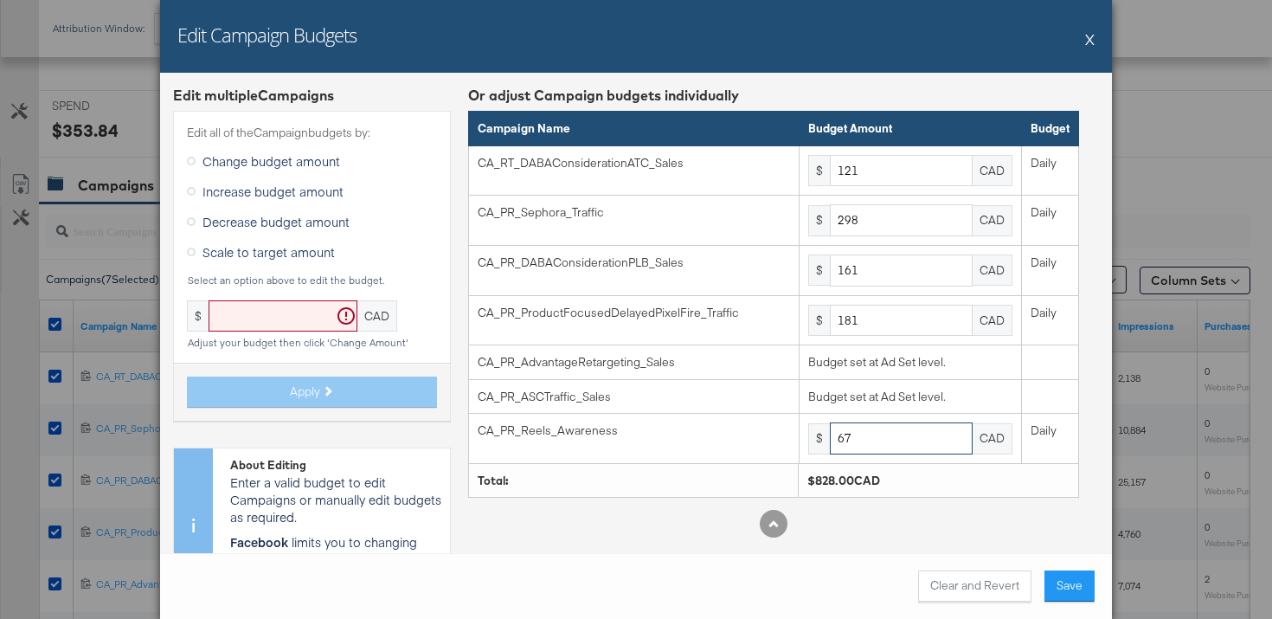
type input "67"
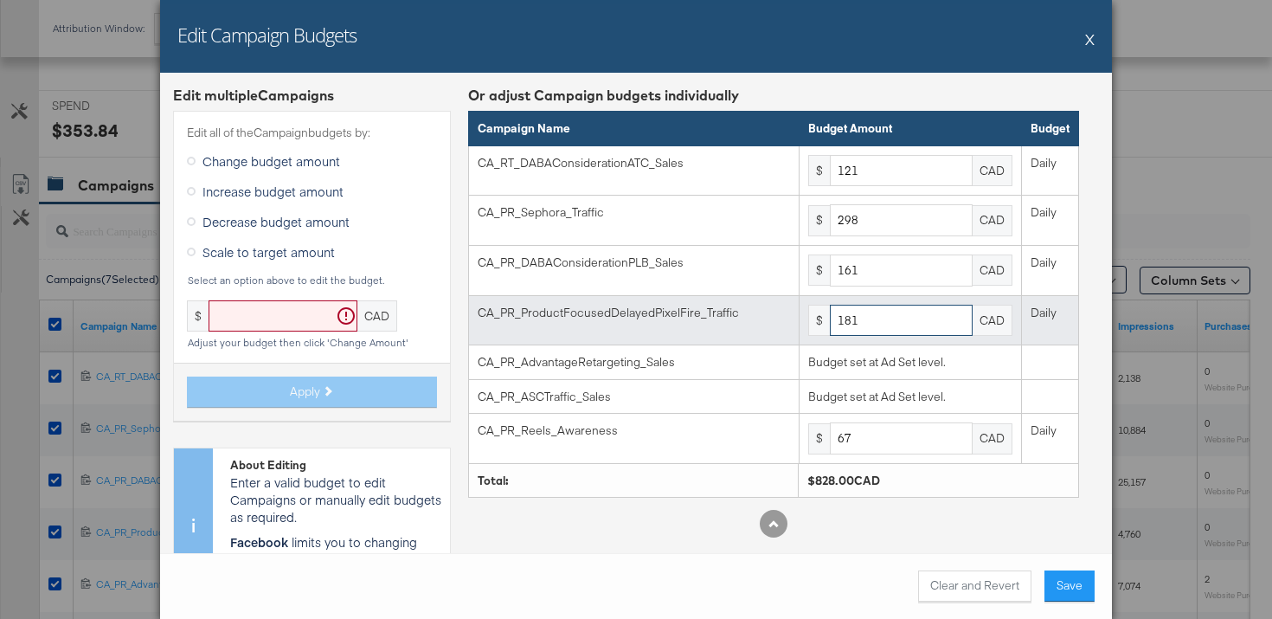
click at [883, 311] on input "181" at bounding box center [901, 321] width 143 height 32
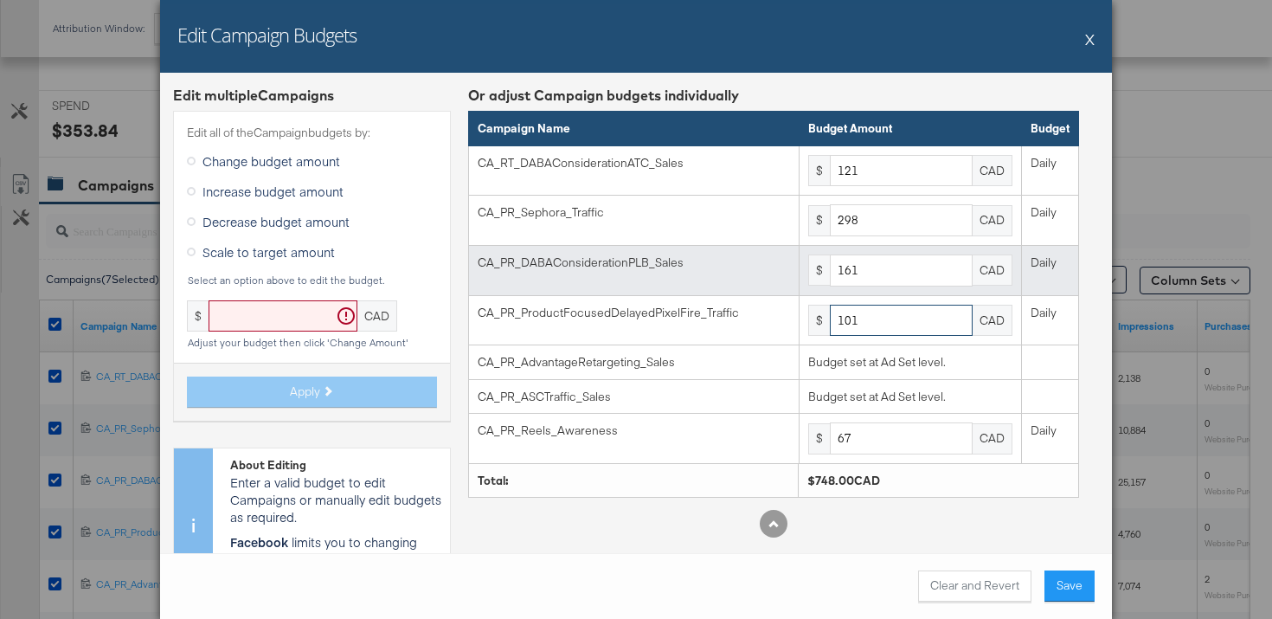
type input "101"
click at [888, 265] on input "161" at bounding box center [901, 270] width 143 height 32
click at [888, 266] on input "161" at bounding box center [901, 270] width 143 height 32
type input "1"
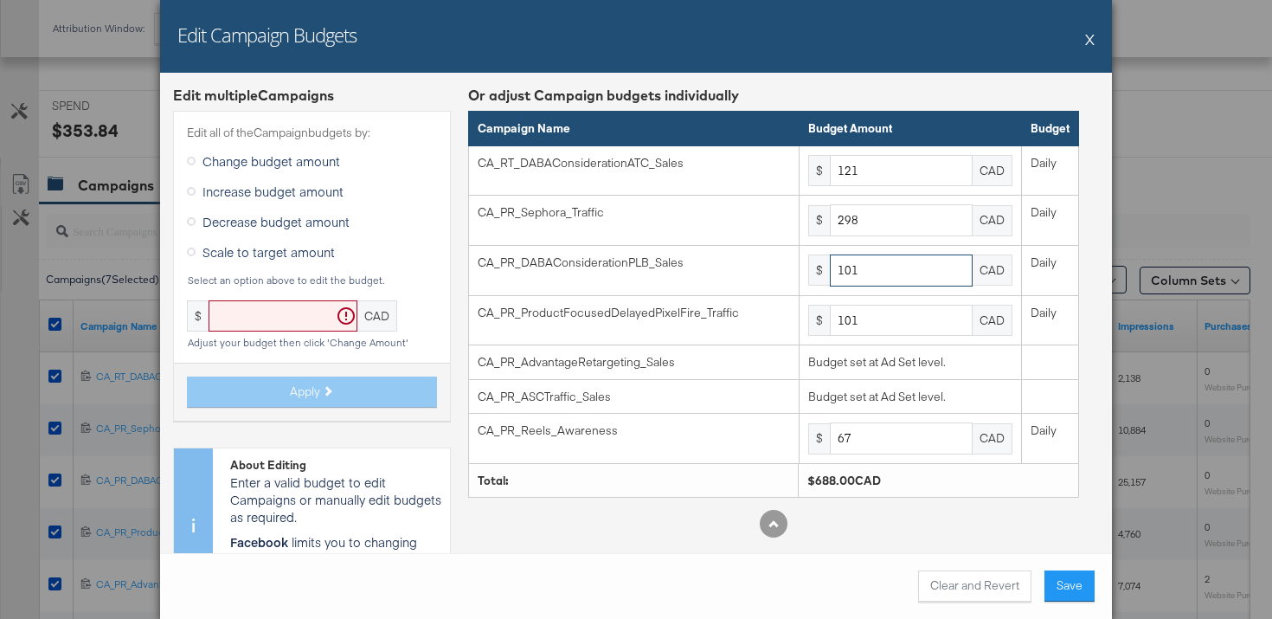
type input "101"
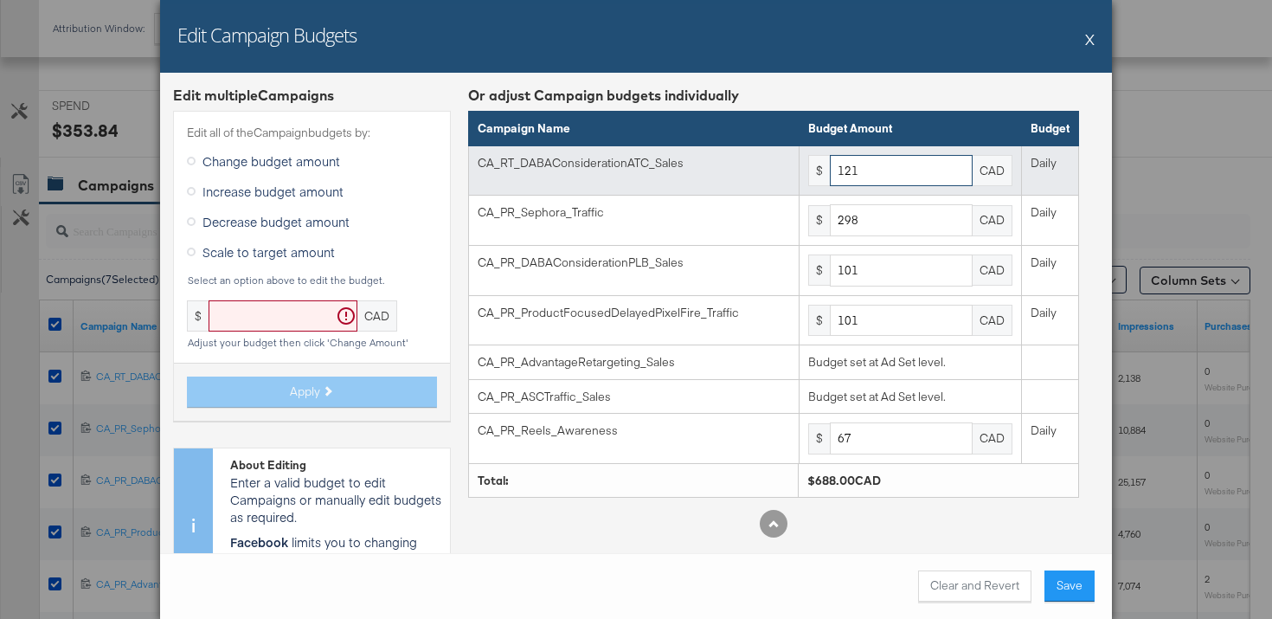
click at [920, 172] on input "121" at bounding box center [901, 171] width 143 height 32
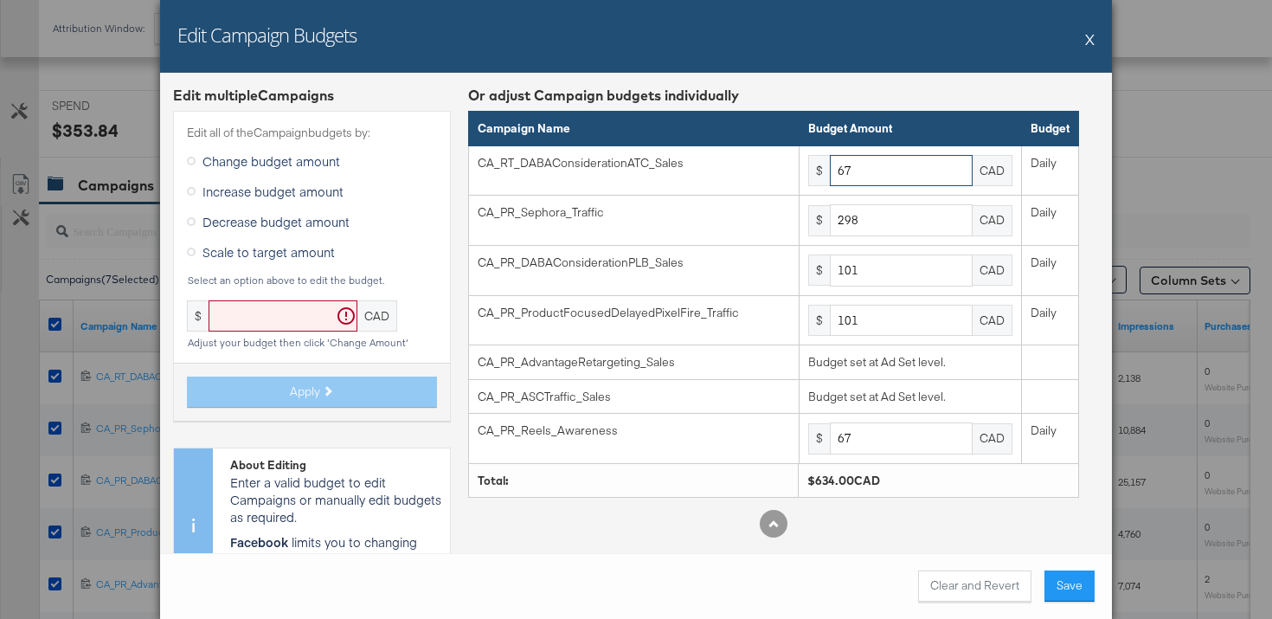
type input "67"
click at [1084, 585] on button "Save" at bounding box center [1069, 585] width 50 height 31
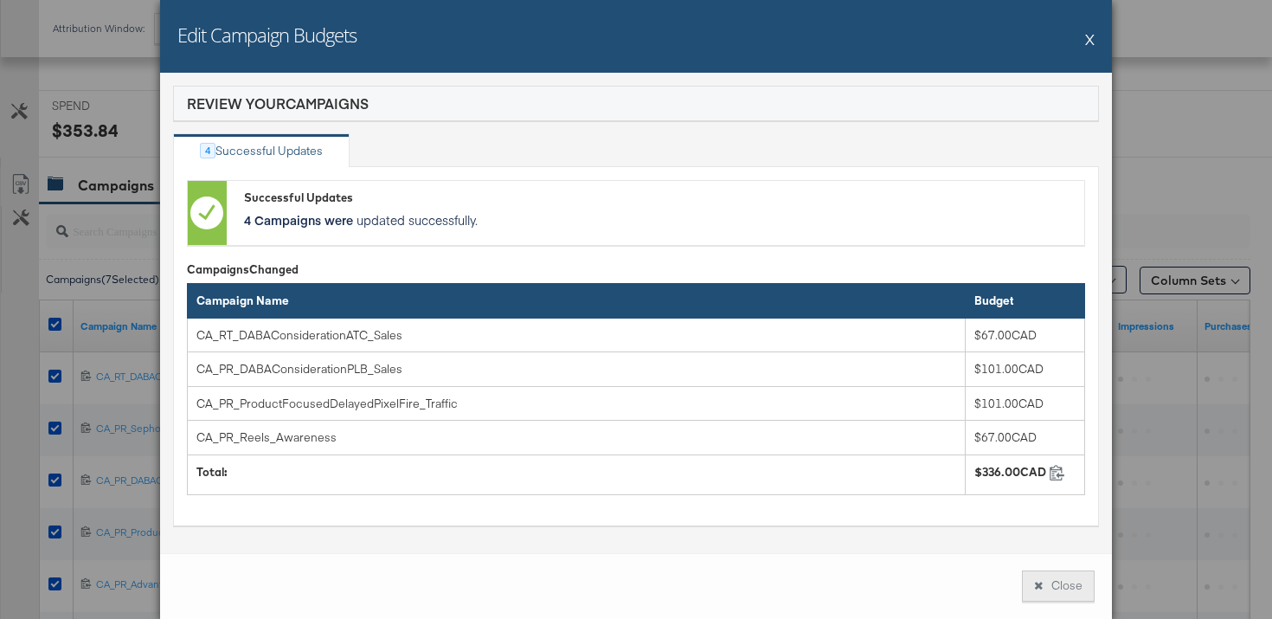
click at [1058, 590] on button "Close" at bounding box center [1058, 585] width 73 height 31
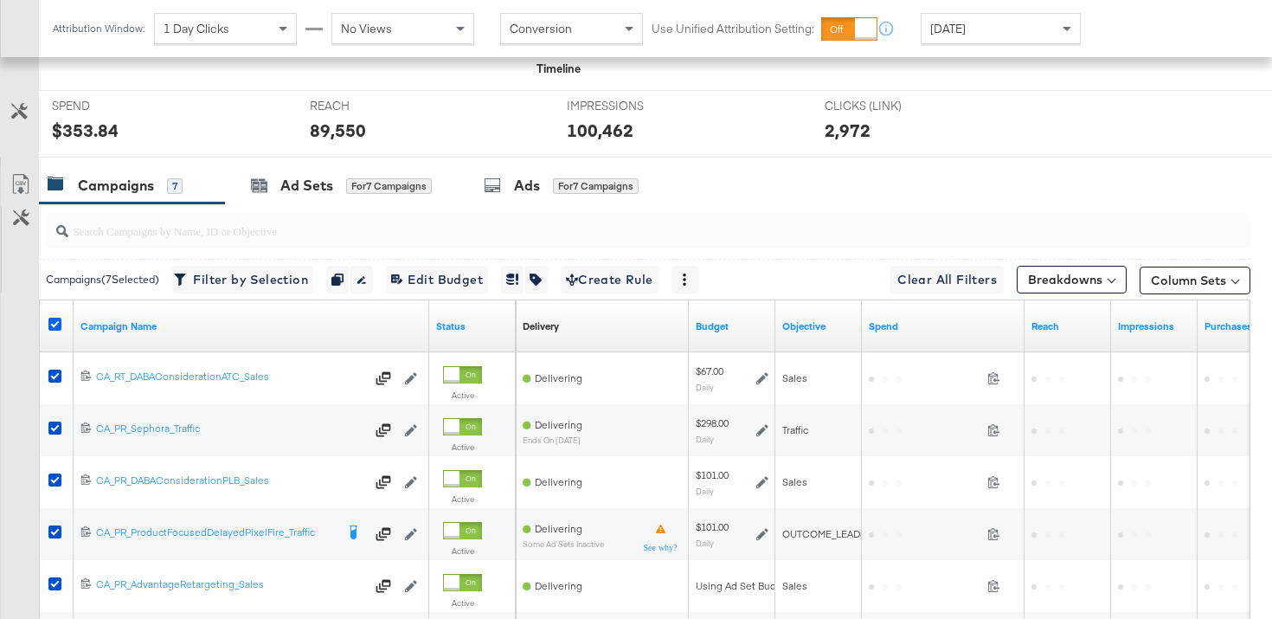
click at [55, 325] on icon at bounding box center [54, 323] width 13 height 13
click at [0, 0] on input "checkbox" at bounding box center [0, 0] width 0 height 0
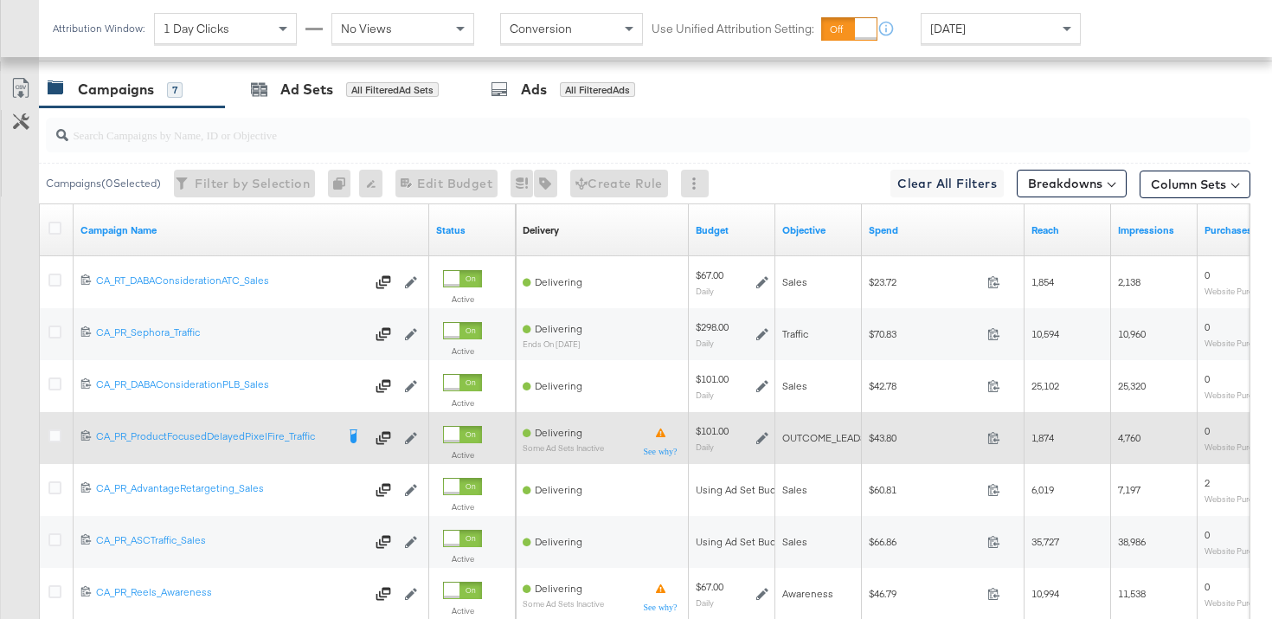
scroll to position [766, 0]
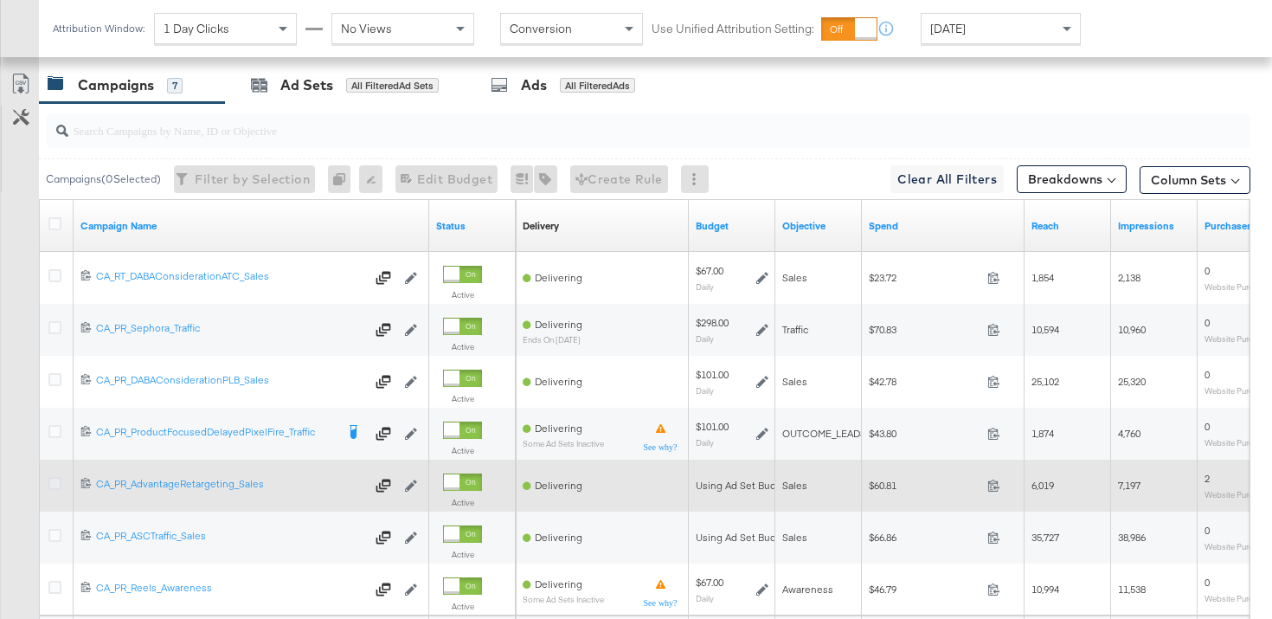
click at [57, 480] on icon at bounding box center [54, 483] width 13 height 13
click at [0, 0] on input "checkbox" at bounding box center [0, 0] width 0 height 0
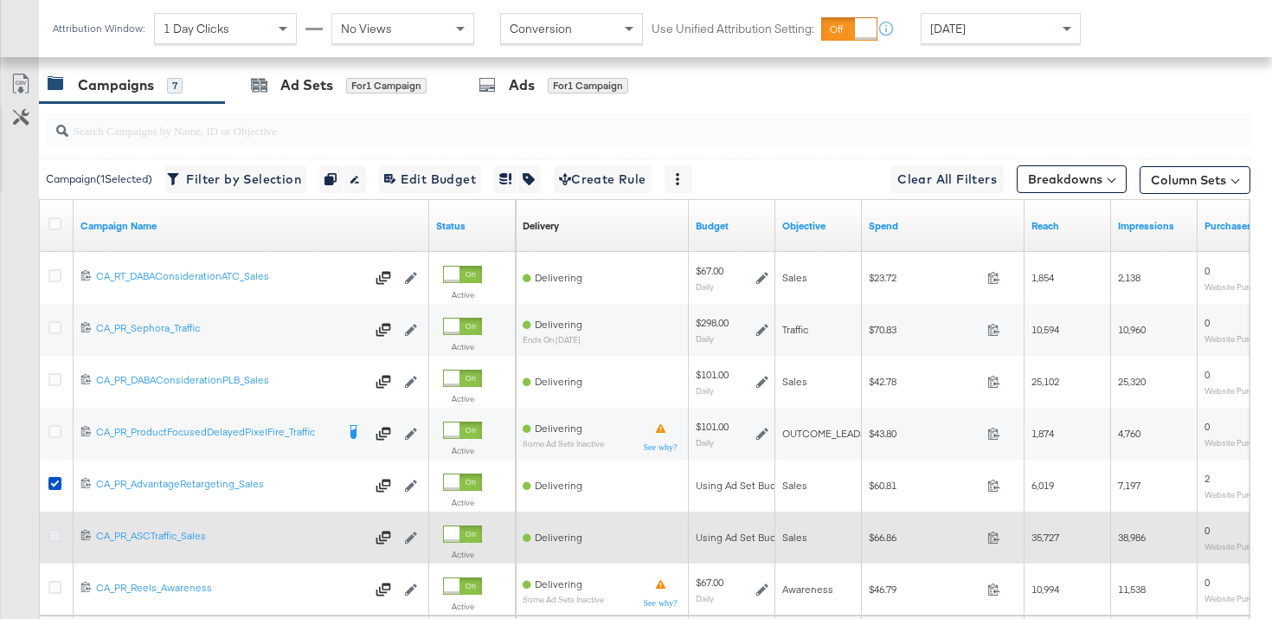
click at [57, 533] on icon at bounding box center [54, 535] width 13 height 13
click at [0, 0] on input "checkbox" at bounding box center [0, 0] width 0 height 0
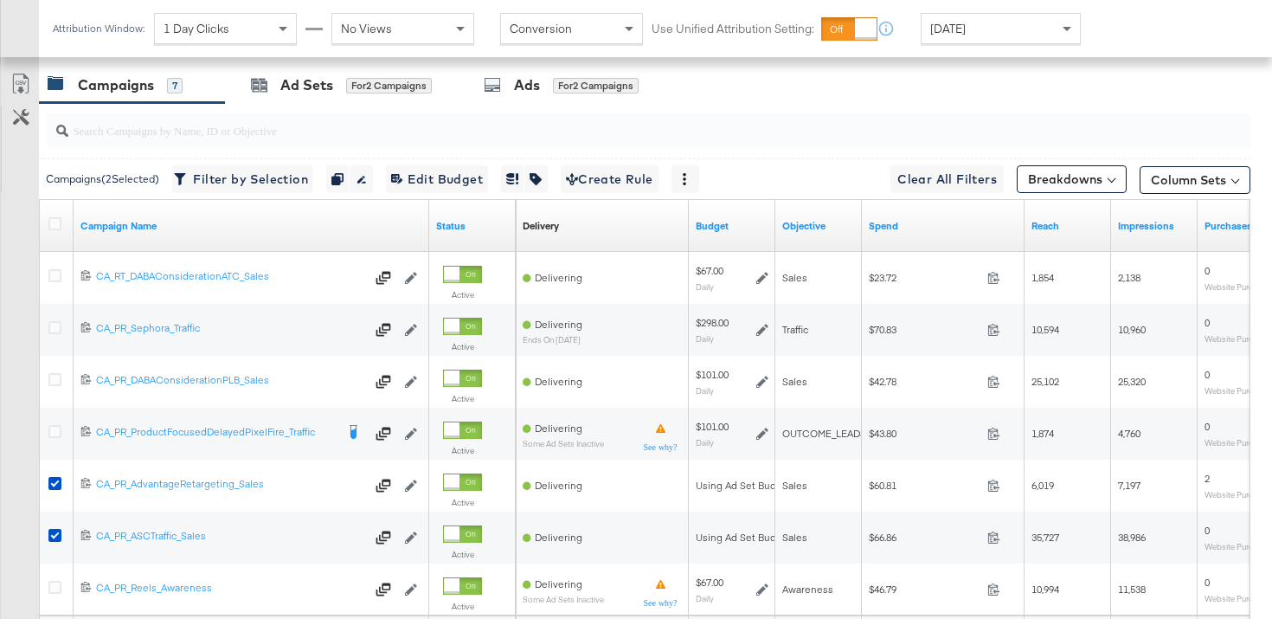
click at [324, 104] on div at bounding box center [644, 130] width 1211 height 55
click at [317, 86] on div "Ad Sets" at bounding box center [306, 85] width 53 height 20
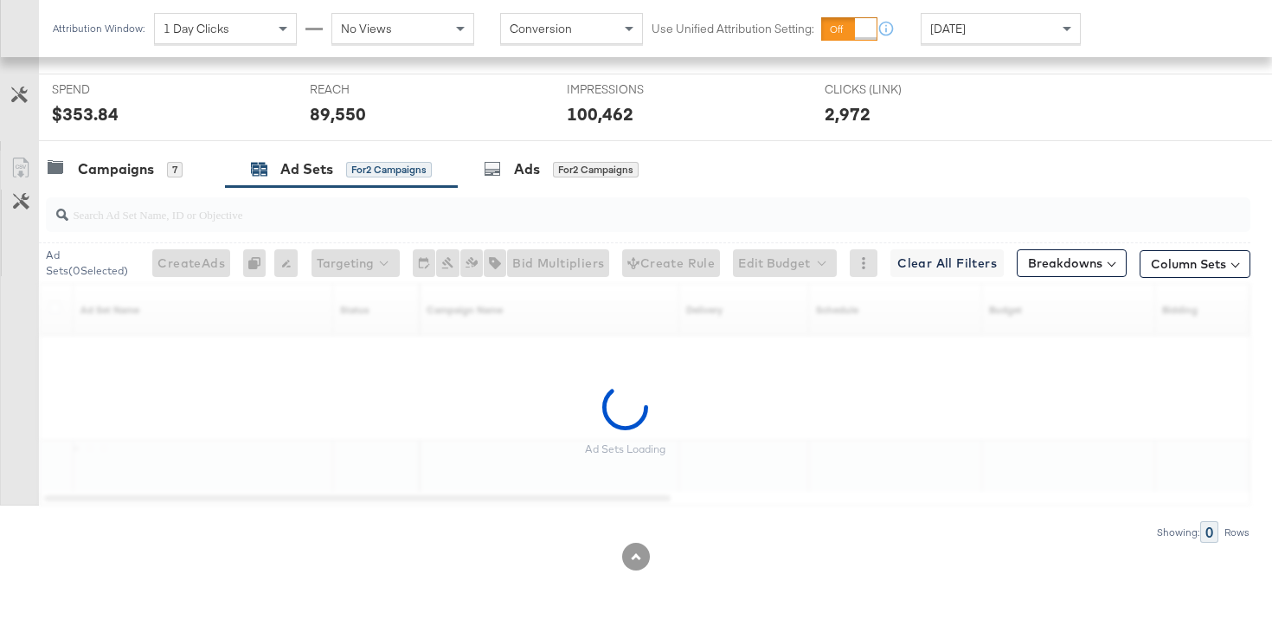
scroll to position [682, 0]
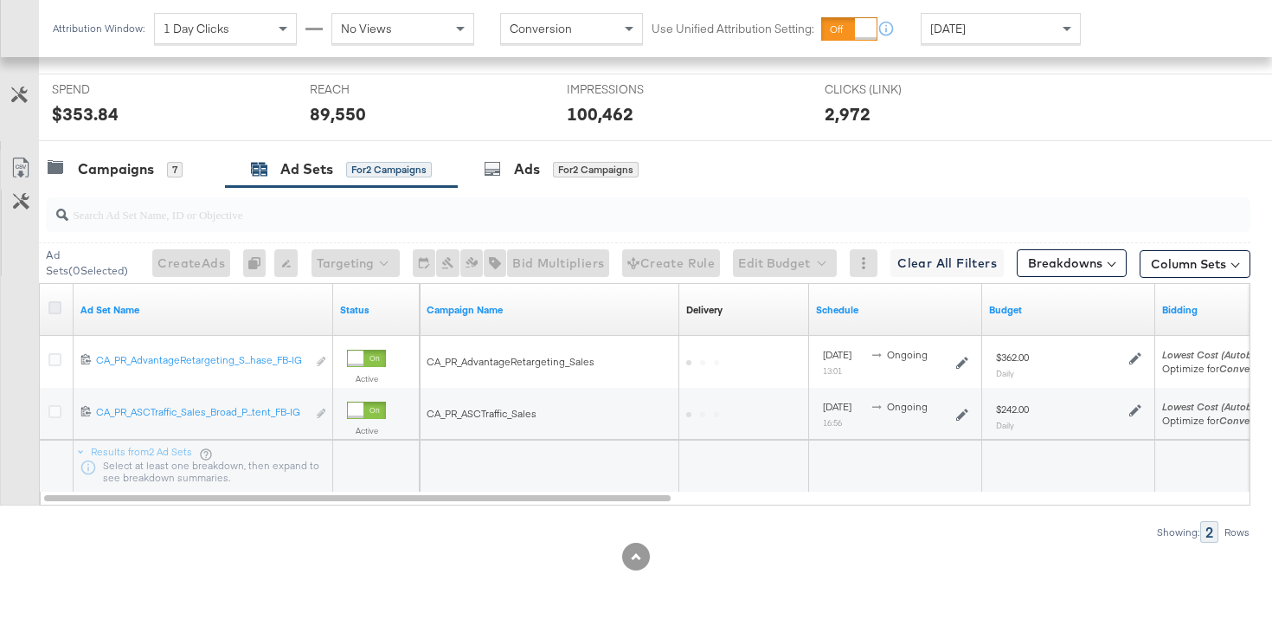
click at [60, 303] on icon at bounding box center [54, 307] width 13 height 13
click at [0, 0] on input "checkbox" at bounding box center [0, 0] width 0 height 0
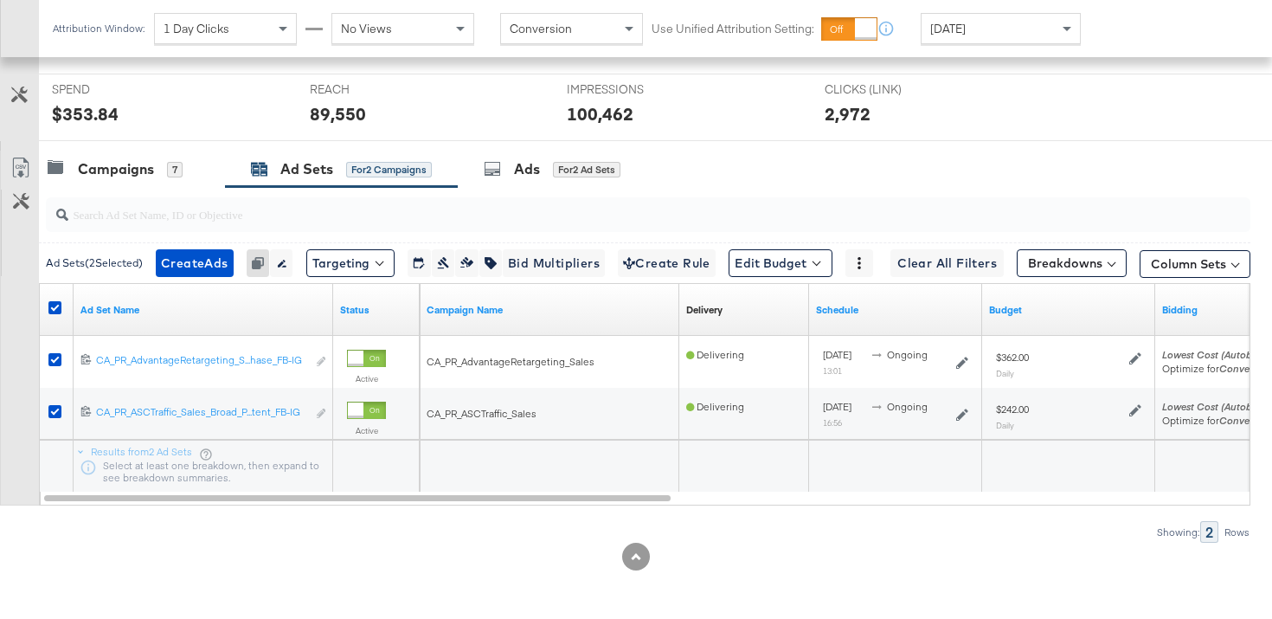
click at [734, 273] on div "Ad Sets ( 2 Selected) Create Ads Create 2 ads Cannot duplicate Adset from Advan…" at bounding box center [466, 263] width 840 height 28
click at [757, 265] on button "Edit Budget" at bounding box center [780, 263] width 104 height 28
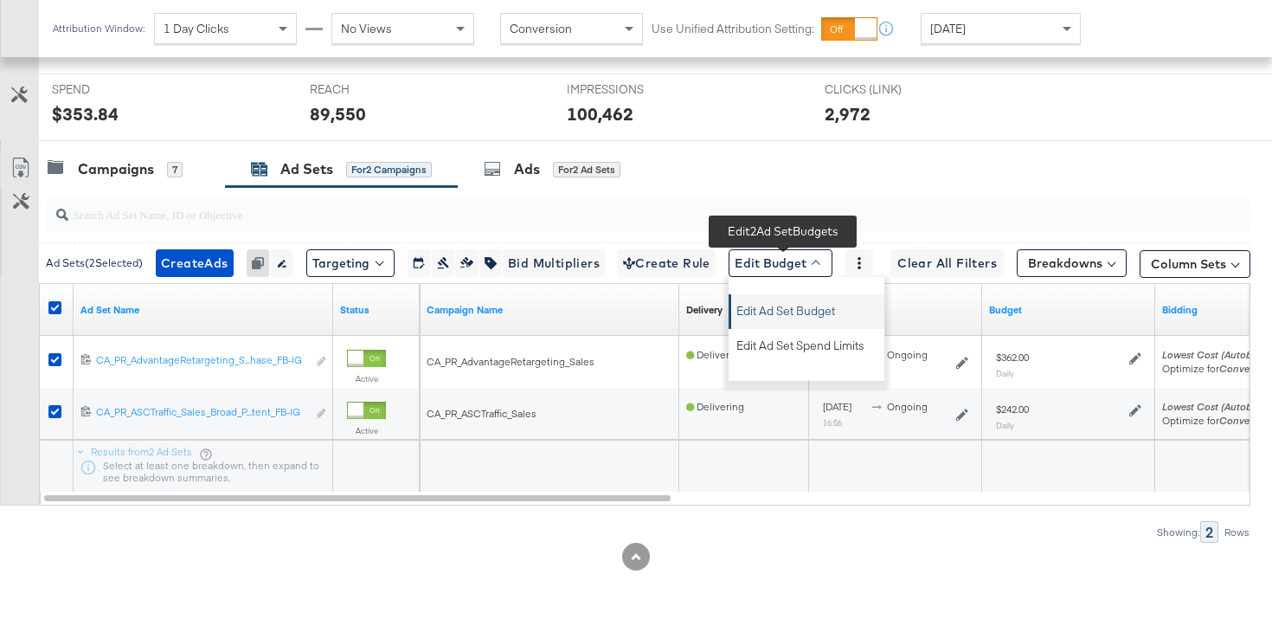
click at [776, 307] on span "Edit Ad Set Budget" at bounding box center [785, 308] width 99 height 22
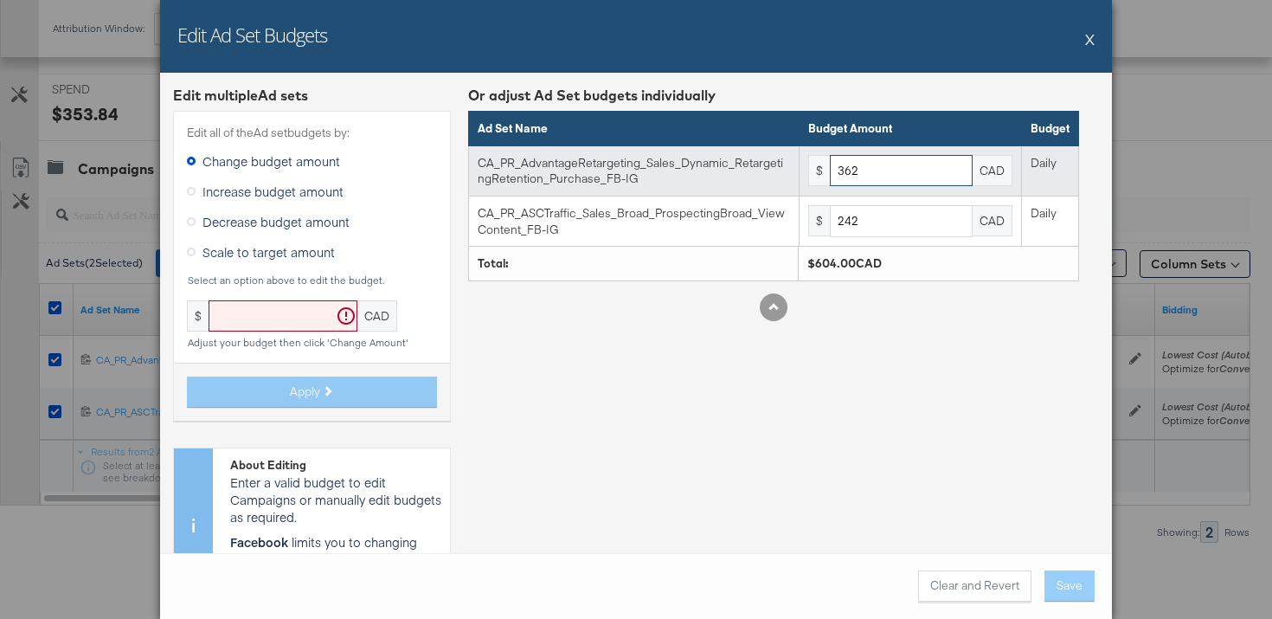
click at [874, 178] on input "362" at bounding box center [901, 171] width 143 height 32
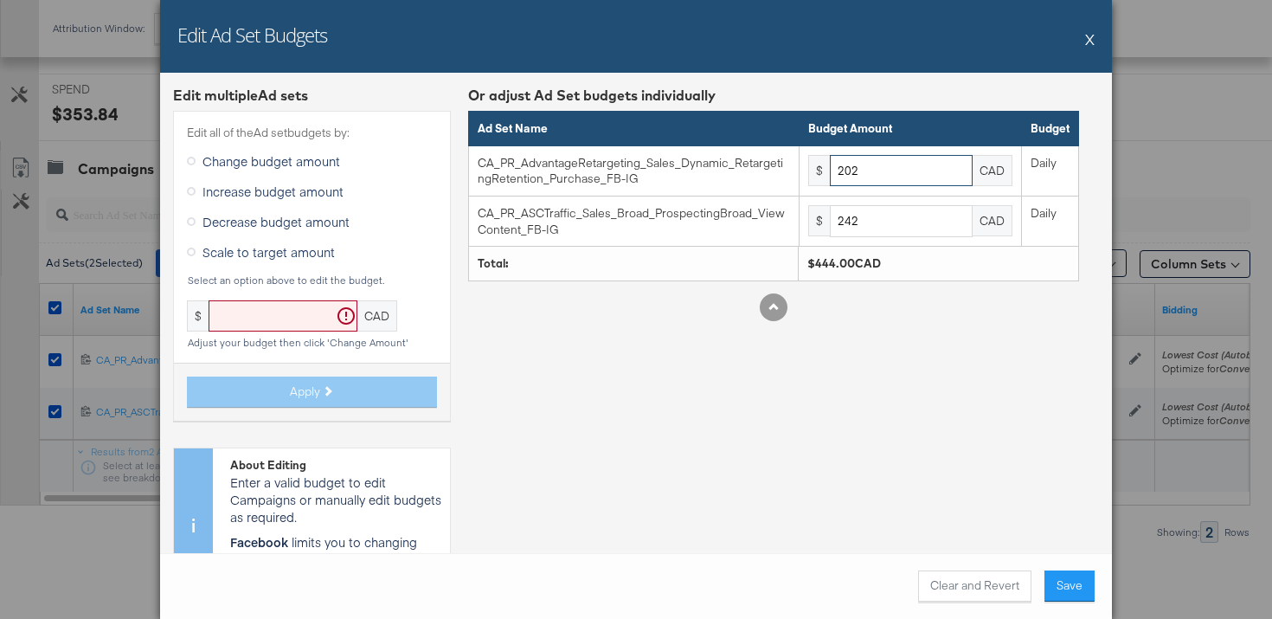
type input "202"
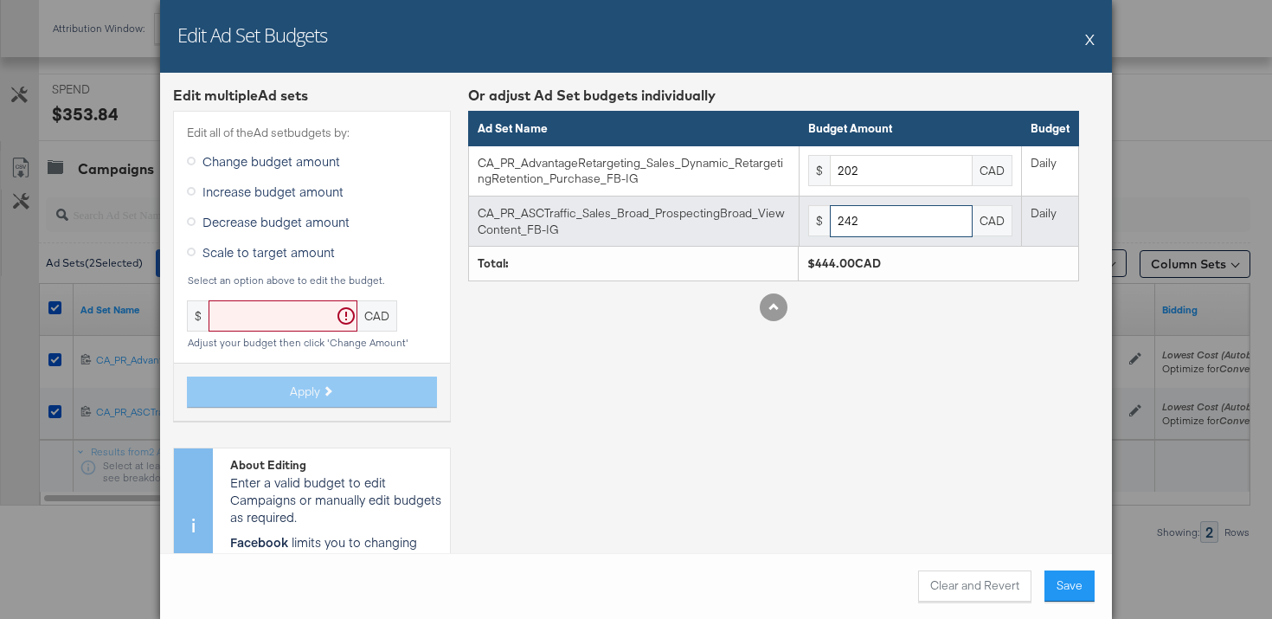
click at [865, 205] on input "242" at bounding box center [901, 221] width 143 height 32
click at [865, 215] on input "242" at bounding box center [901, 221] width 143 height 32
click at [864, 215] on input "1" at bounding box center [901, 221] width 143 height 32
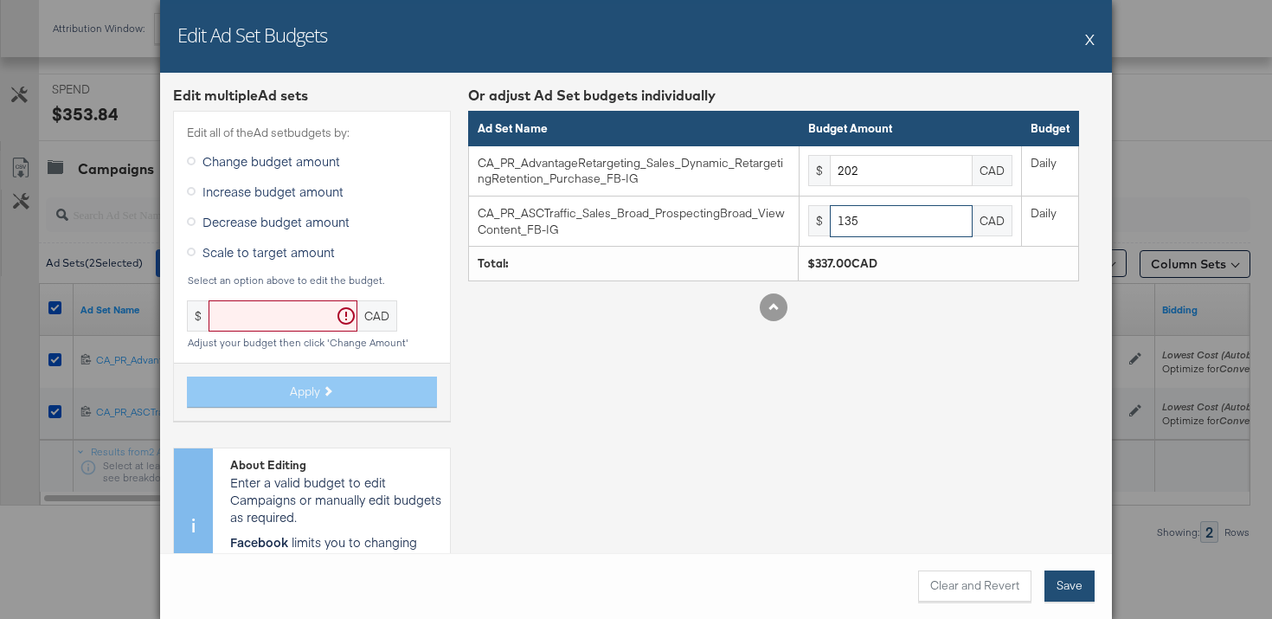
type input "135"
click at [1080, 576] on button "Save" at bounding box center [1069, 585] width 50 height 31
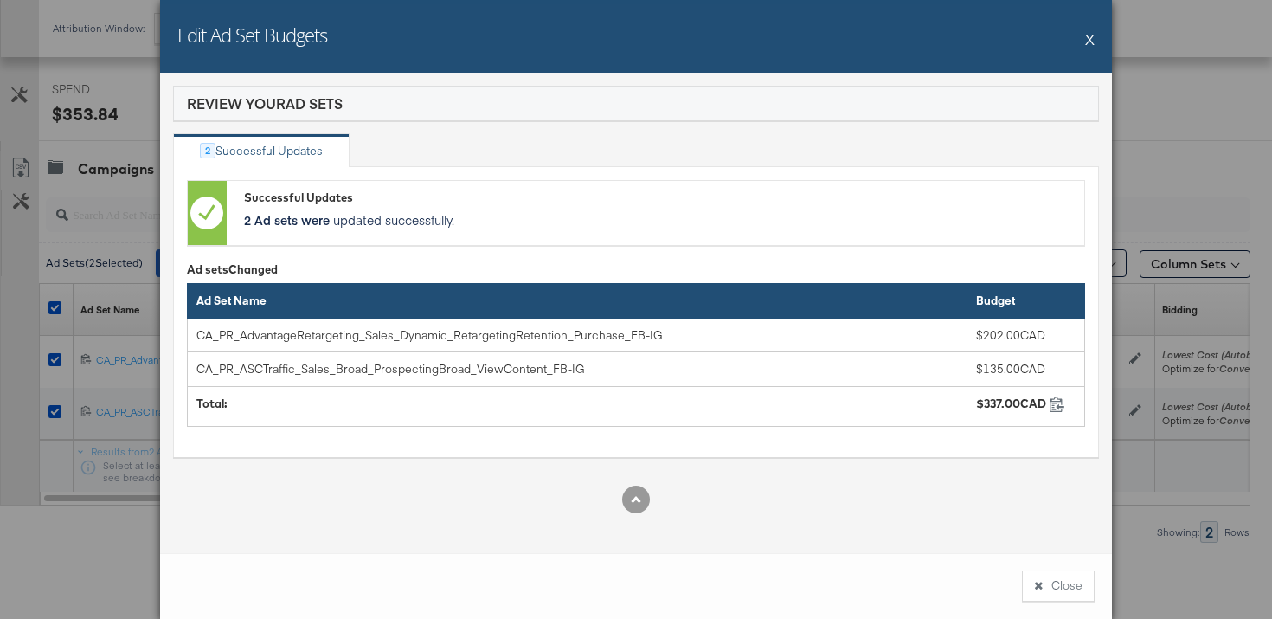
click at [1077, 576] on button "Close" at bounding box center [1058, 585] width 73 height 31
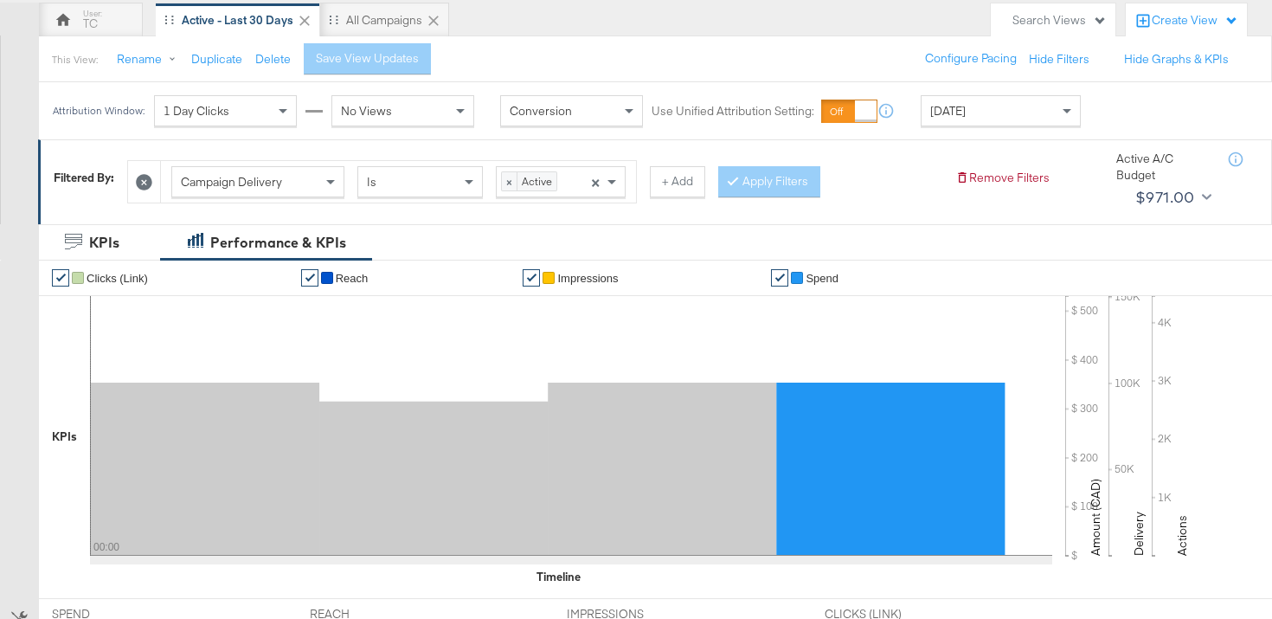
scroll to position [0, 0]
